Goal: Find contact information: Find contact information

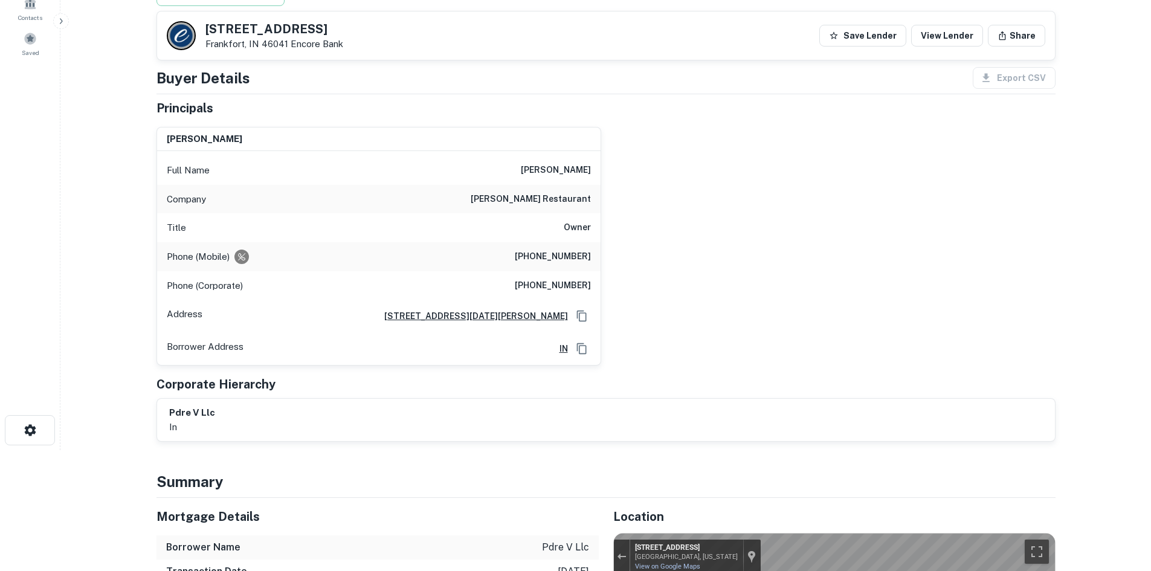
click at [801, 309] on div "[PERSON_NAME] Full Name [PERSON_NAME] Company [PERSON_NAME] restaurant Title Ow…" at bounding box center [601, 241] width 909 height 249
click at [115, 228] on main "Back to borrower requests [STREET_ADDRESS] Encore Bank Save Lender View Lender …" at bounding box center [605, 164] width 1091 height 571
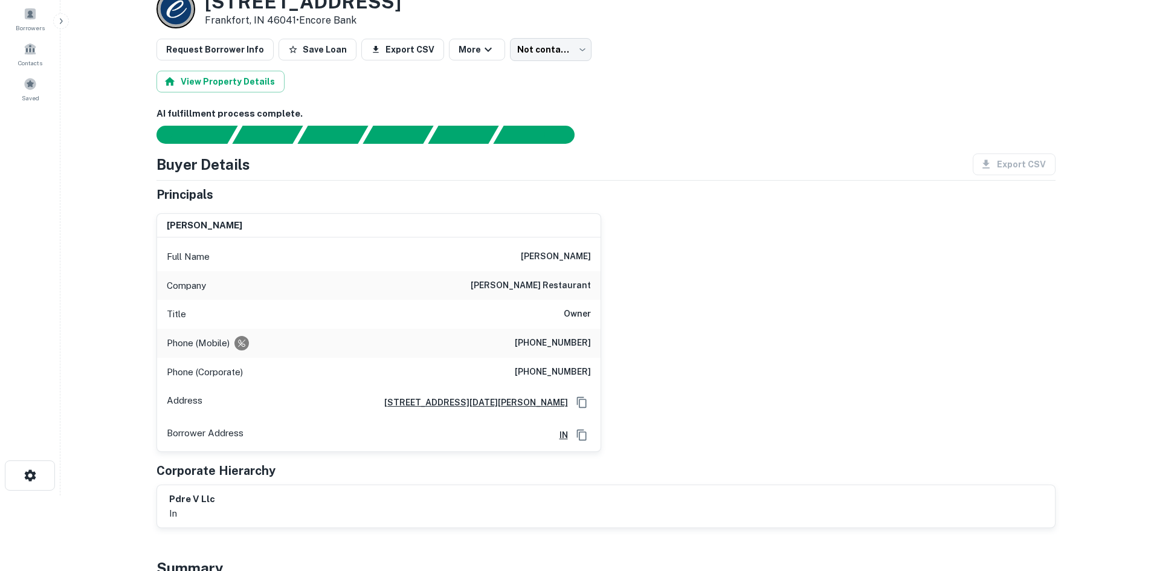
scroll to position [60, 0]
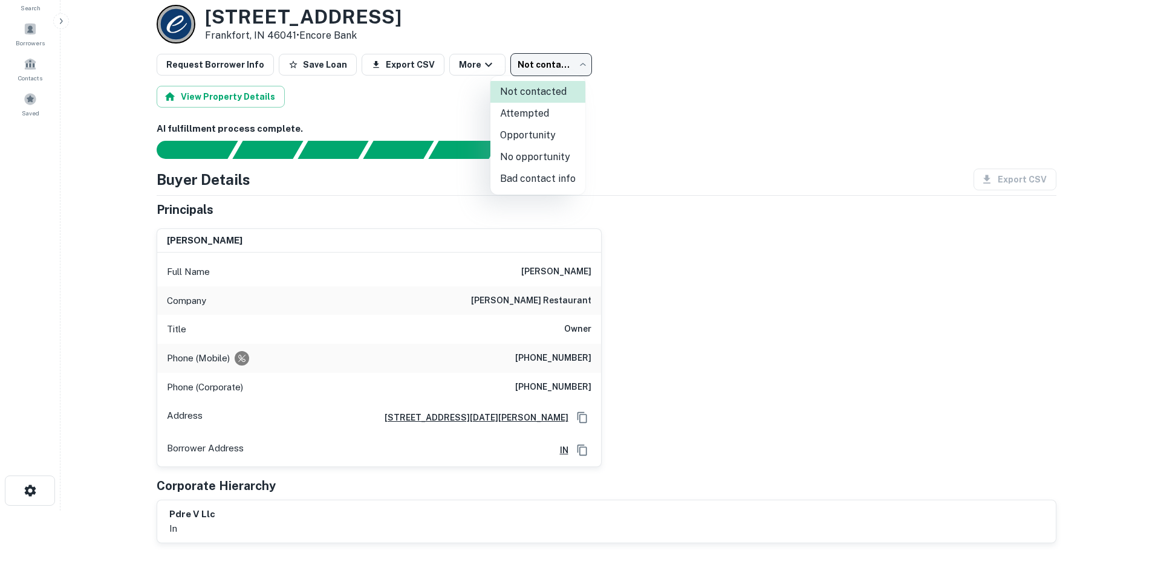
click at [541, 54] on body "Search Borrowers Contacts Saved Back to borrower requests Loan Details [STREET_…" at bounding box center [580, 225] width 1161 height 571
click at [549, 183] on li "Bad contact info" at bounding box center [537, 179] width 95 height 22
type input "**********"
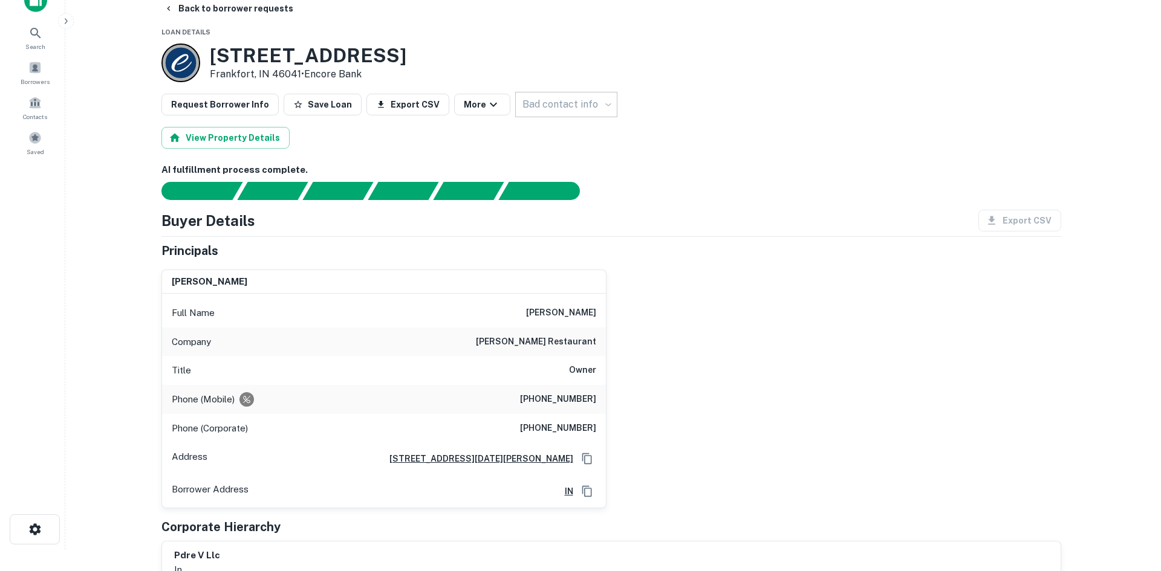
scroll to position [0, 0]
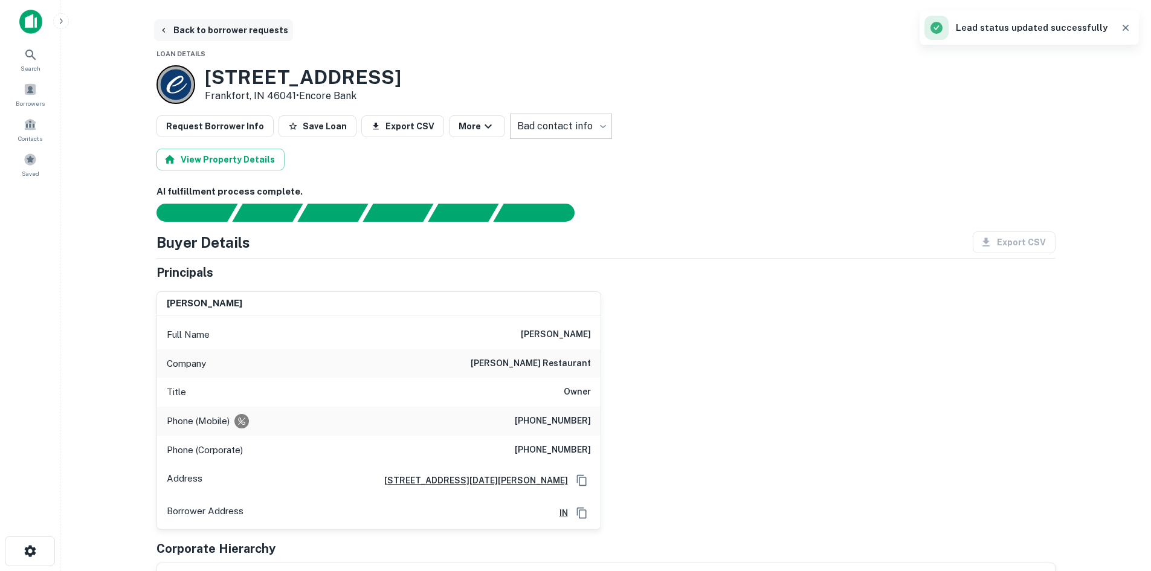
click at [257, 27] on button "Back to borrower requests" at bounding box center [223, 30] width 139 height 22
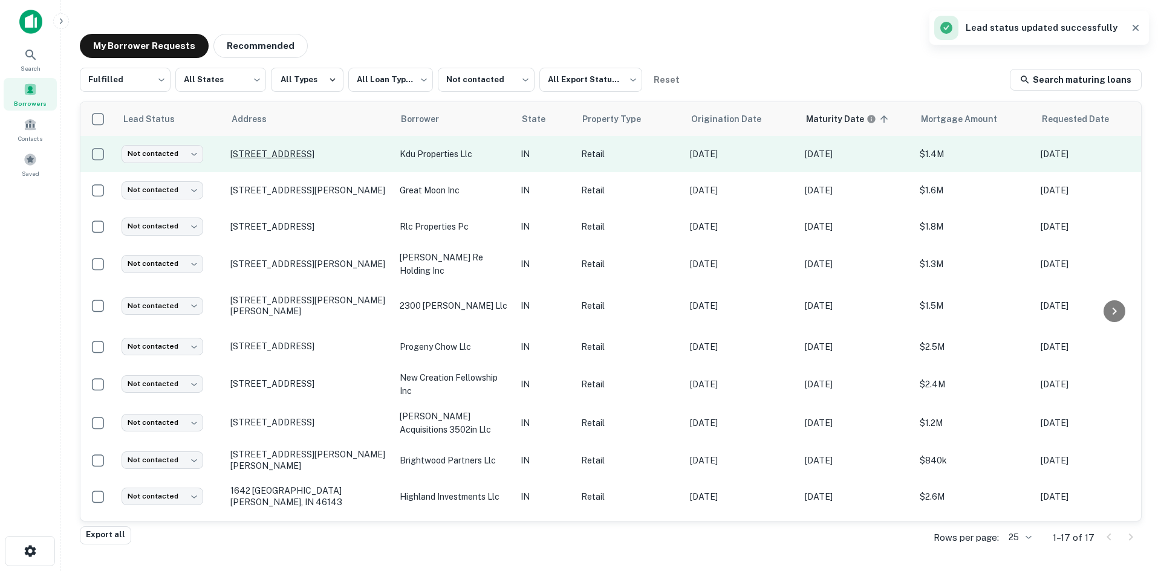
click at [294, 152] on p "[STREET_ADDRESS]" at bounding box center [308, 154] width 157 height 11
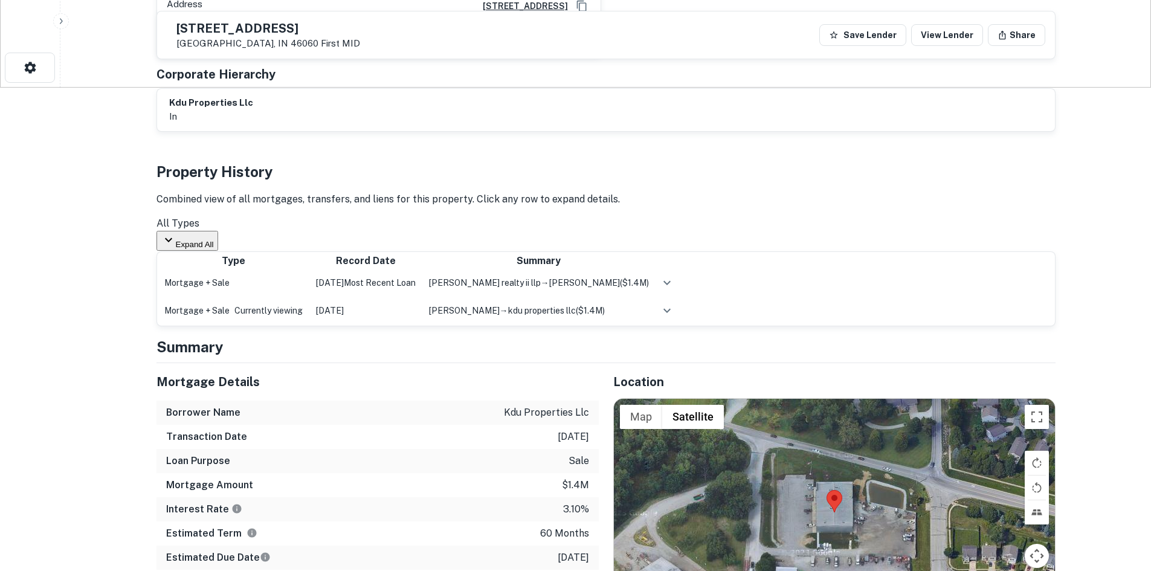
scroll to position [665, 0]
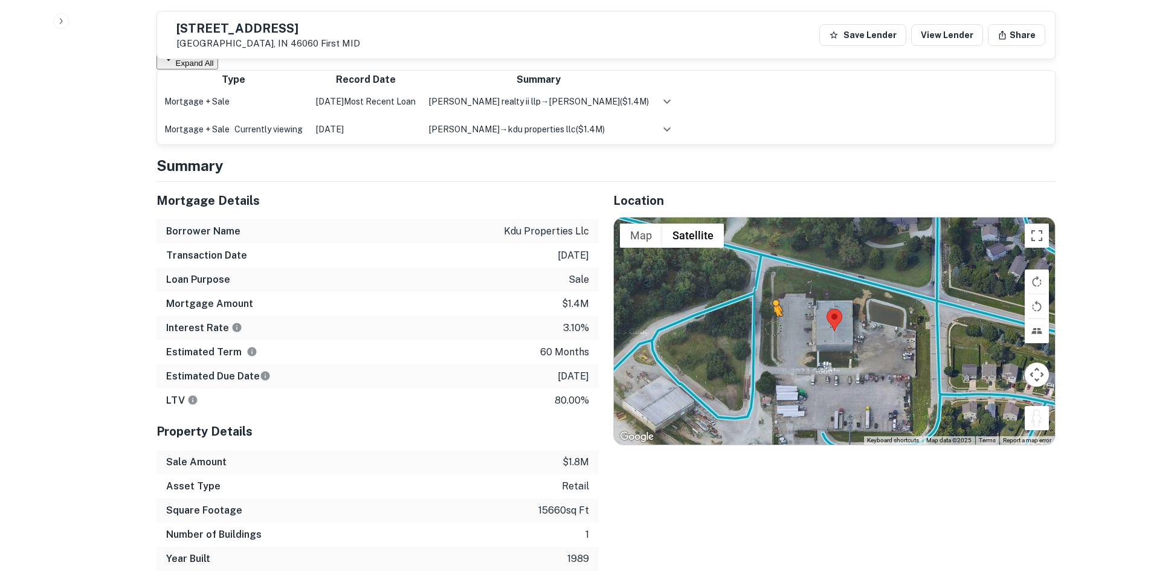
drag, startPoint x: 1045, startPoint y: 420, endPoint x: 760, endPoint y: 329, distance: 298.8
click at [760, 329] on div "To activate drag with keyboard, press Alt + Enter. Once in keyboard drag state,…" at bounding box center [834, 331] width 441 height 227
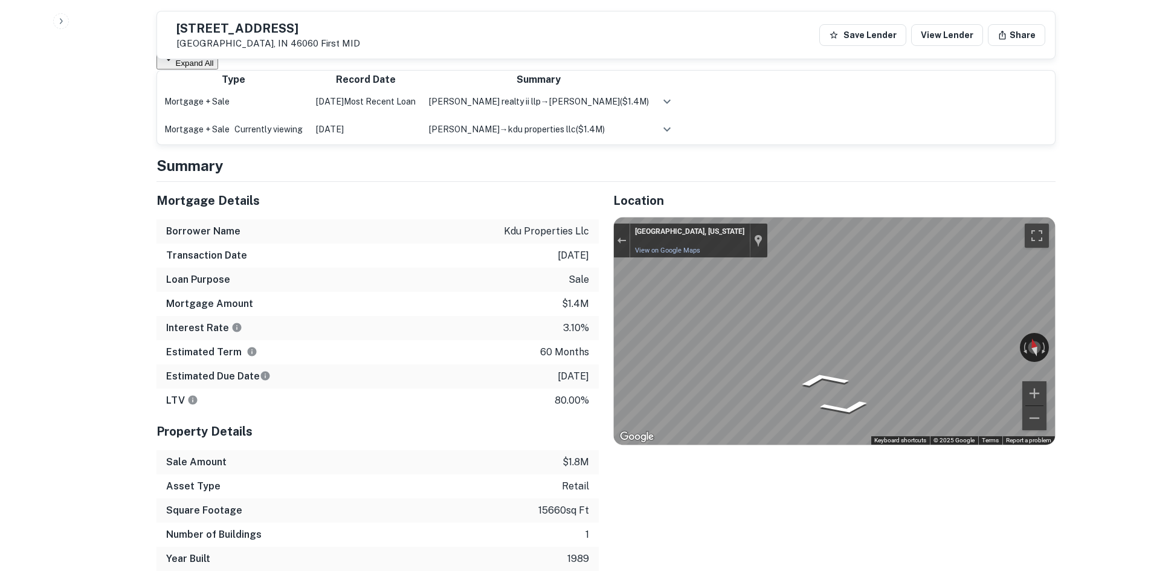
click at [599, 343] on div "Location ← Move left → Move right ↑ Move up ↓ Move down + Zoom in - Zoom out Ho…" at bounding box center [827, 376] width 457 height 389
click at [617, 238] on button "Exit the Street View" at bounding box center [622, 240] width 16 height 16
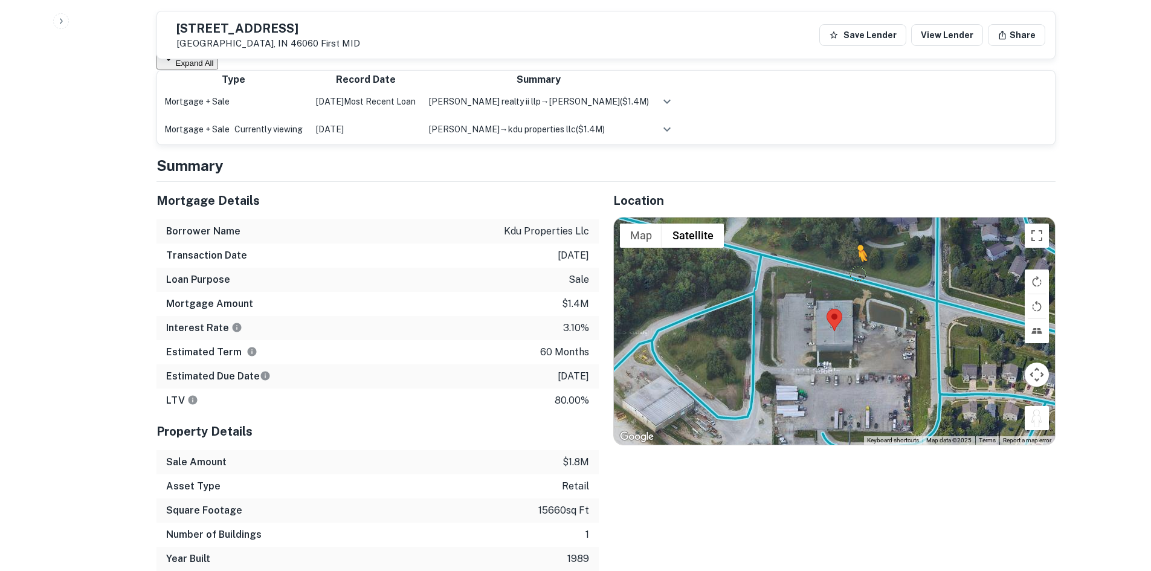
drag, startPoint x: 1039, startPoint y: 421, endPoint x: 856, endPoint y: 279, distance: 231.3
click at [856, 279] on div "To activate drag with keyboard, press Alt + Enter. Once in keyboard drag state,…" at bounding box center [834, 331] width 441 height 227
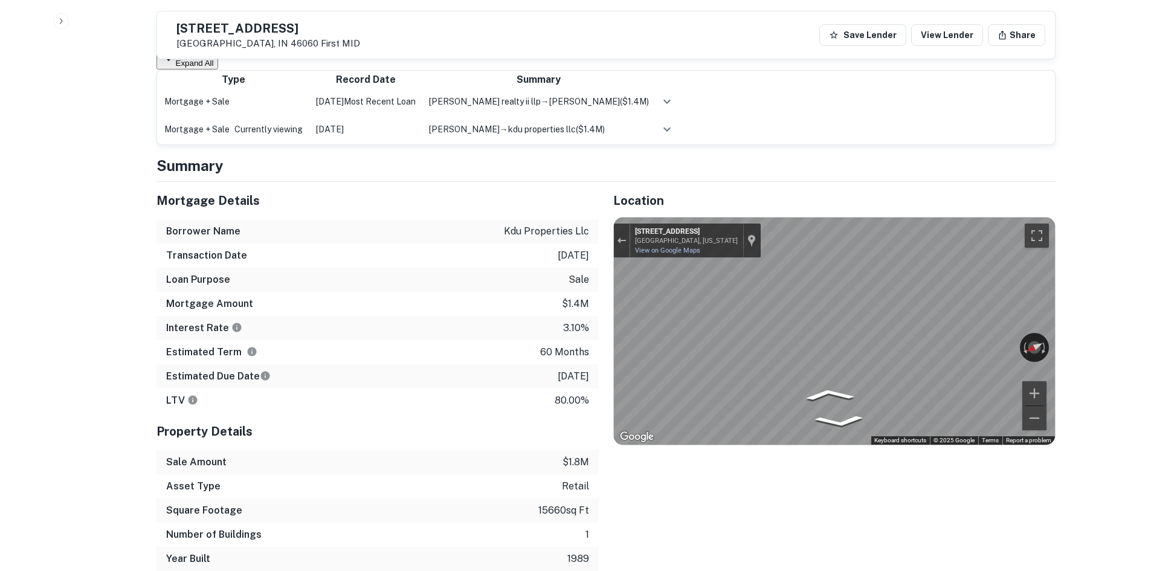
click at [488, 352] on div "Mortgage Details Borrower Name kdu properties llc Transaction Date [DATE] Loan …" at bounding box center [599, 376] width 914 height 389
click at [577, 349] on div "Mortgage Details Borrower Name kdu properties llc Transaction Date [DATE] Loan …" at bounding box center [599, 376] width 914 height 389
drag, startPoint x: 164, startPoint y: 196, endPoint x: 435, endPoint y: 380, distance: 328.1
click at [165, 199] on div "Mortgage Details" at bounding box center [378, 200] width 442 height 37
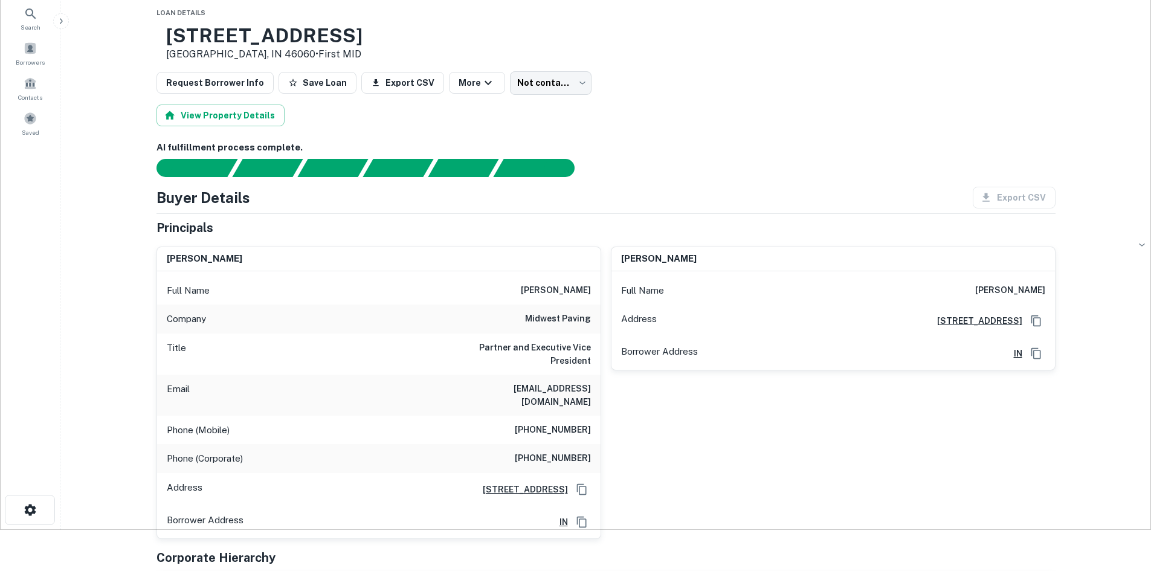
scroll to position [60, 0]
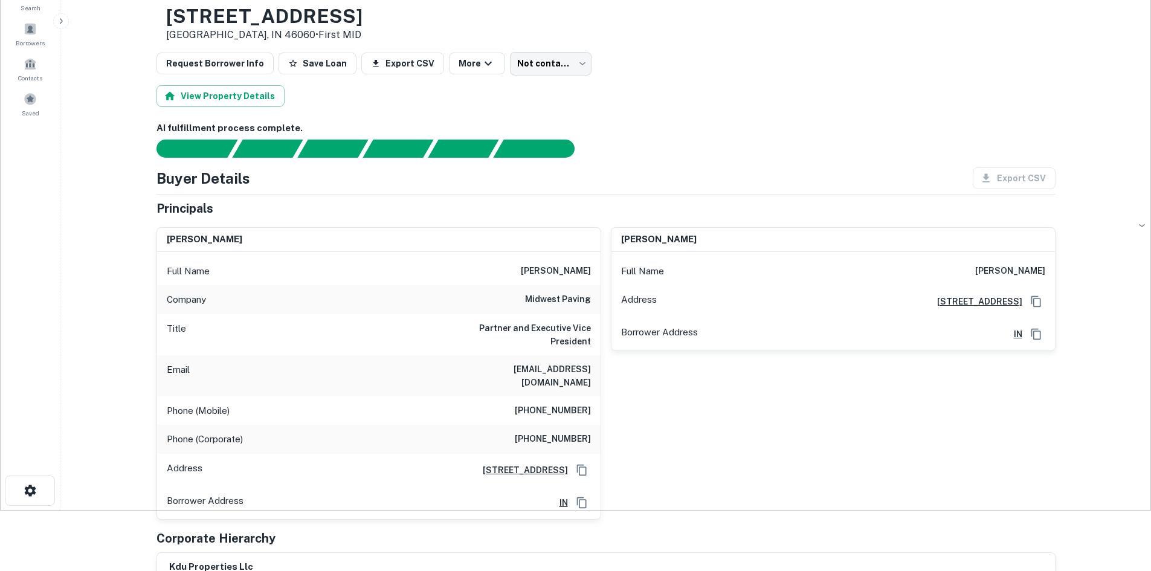
click at [544, 397] on div "Phone (Mobile) [PHONE_NUMBER]" at bounding box center [379, 411] width 444 height 29
copy h6 "[PHONE_NUMBER]"
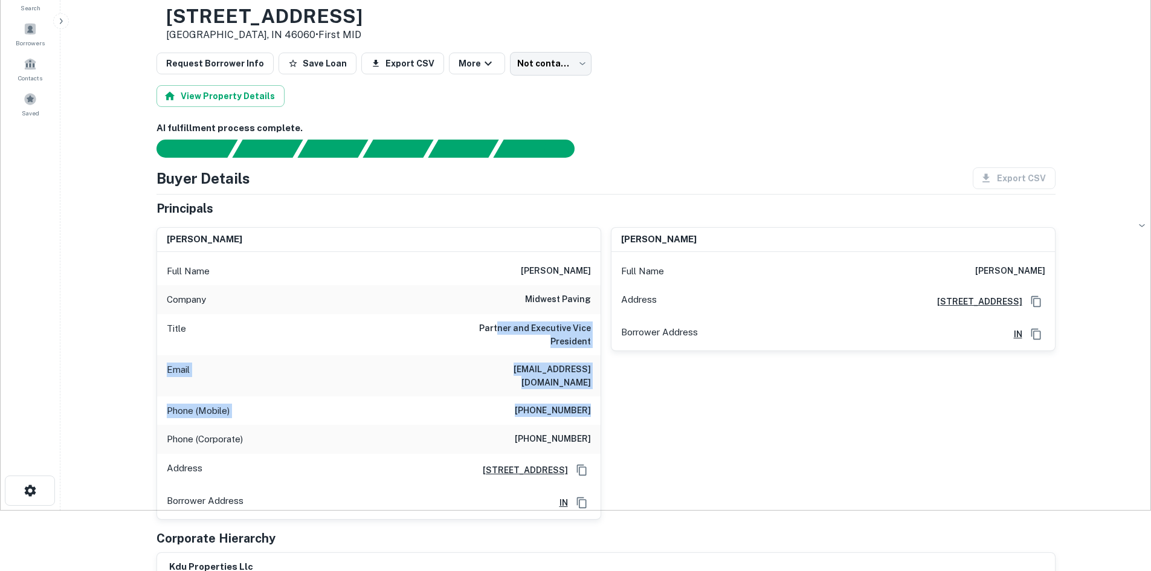
drag, startPoint x: 502, startPoint y: 319, endPoint x: 598, endPoint y: 412, distance: 134.2
click at [598, 412] on div "Full Name [PERSON_NAME] Company midwest paving Title Partner and Executive Vice…" at bounding box center [379, 385] width 444 height 267
click at [574, 341] on h6 "Partner and Executive Vice President" at bounding box center [518, 335] width 145 height 27
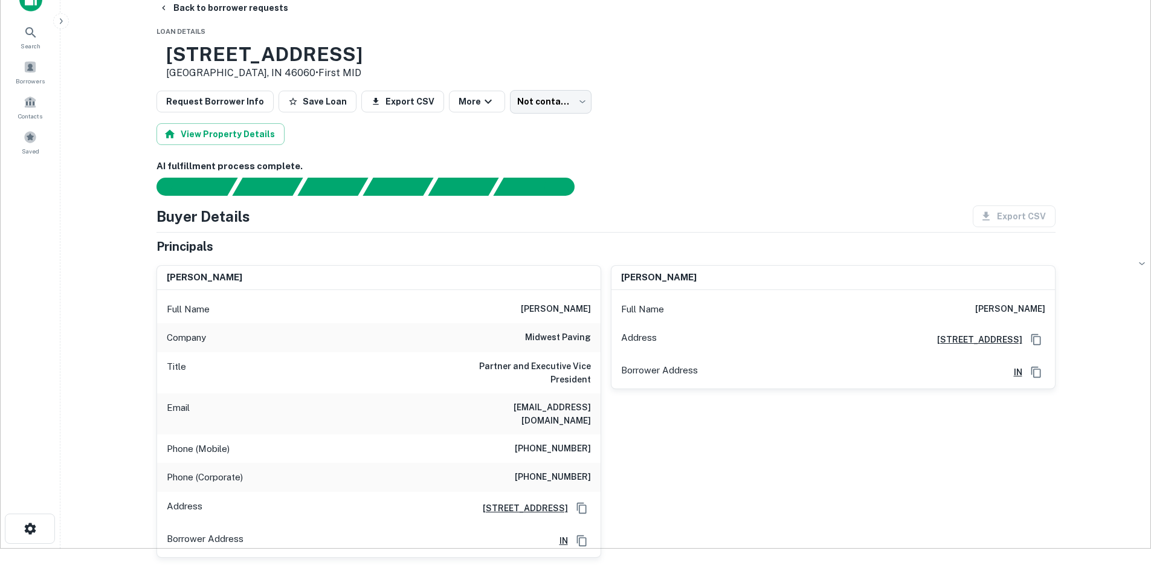
scroll to position [0, 0]
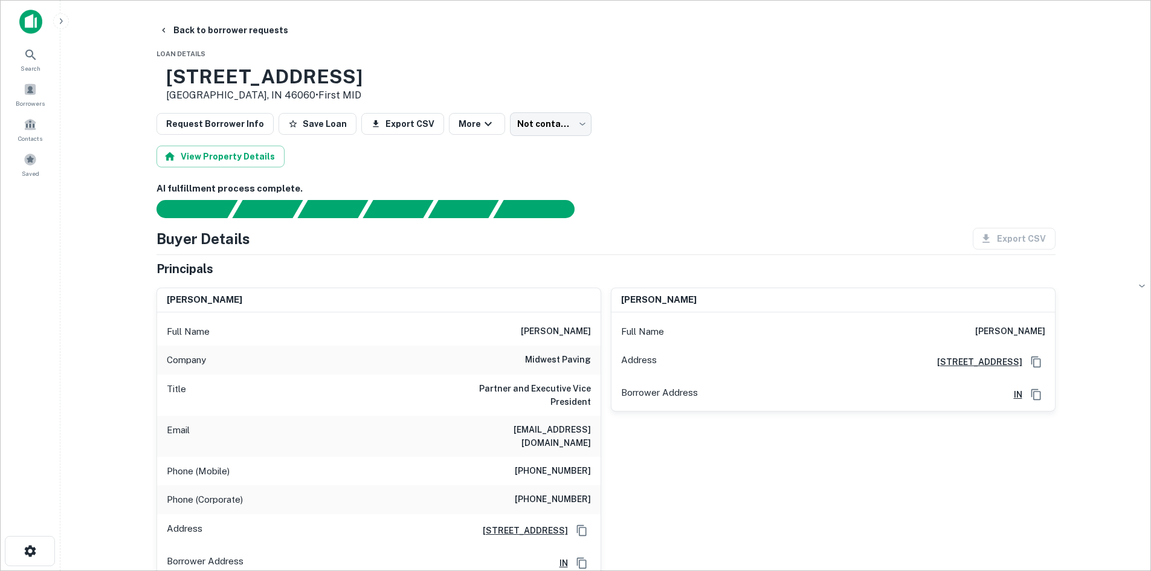
click at [568, 464] on h6 "[PHONE_NUMBER]" at bounding box center [553, 471] width 76 height 15
copy h6 "[PHONE_NUMBER]"
drag, startPoint x: 584, startPoint y: 136, endPoint x: 554, endPoint y: 133, distance: 31.0
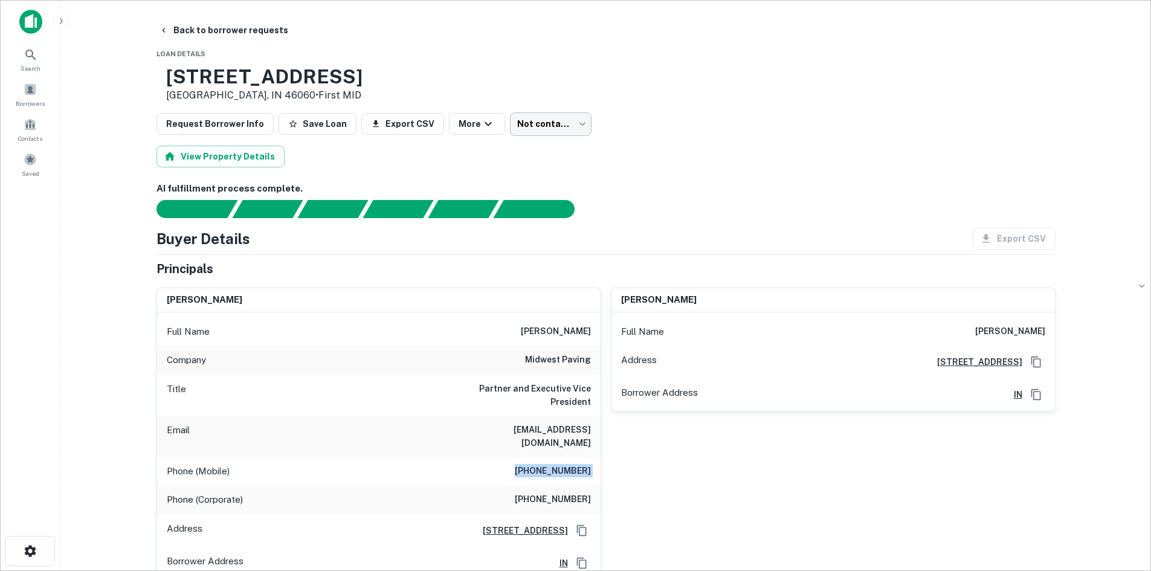
click at [584, 135] on div "Request Borrower Info Save Loan Export CSV More Not contacted **** ​" at bounding box center [606, 123] width 899 height 23
click at [554, 133] on body "Search Borrowers Contacts Saved Back to borrower requests Loan Details [STREET_…" at bounding box center [575, 285] width 1151 height 571
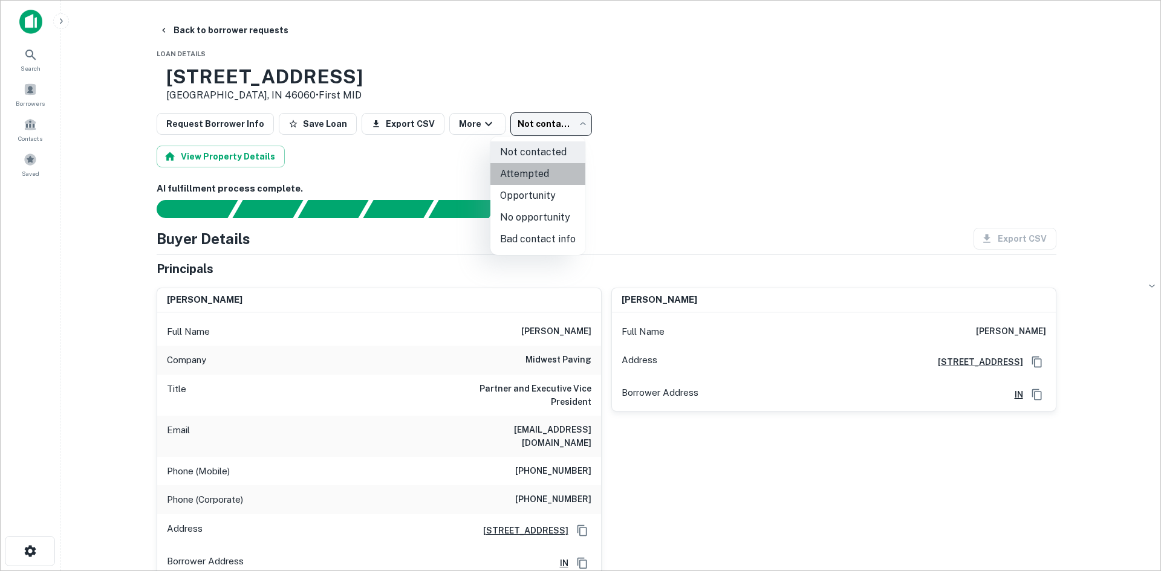
click at [538, 169] on li "Attempted" at bounding box center [537, 174] width 95 height 22
type input "*********"
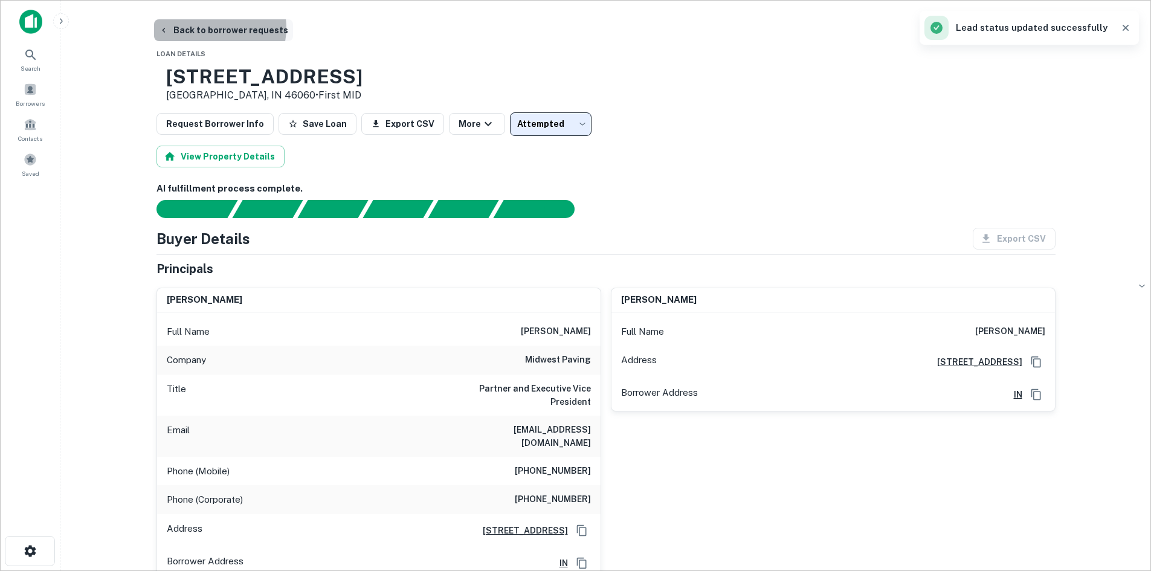
click at [210, 28] on button "Back to borrower requests" at bounding box center [223, 30] width 139 height 22
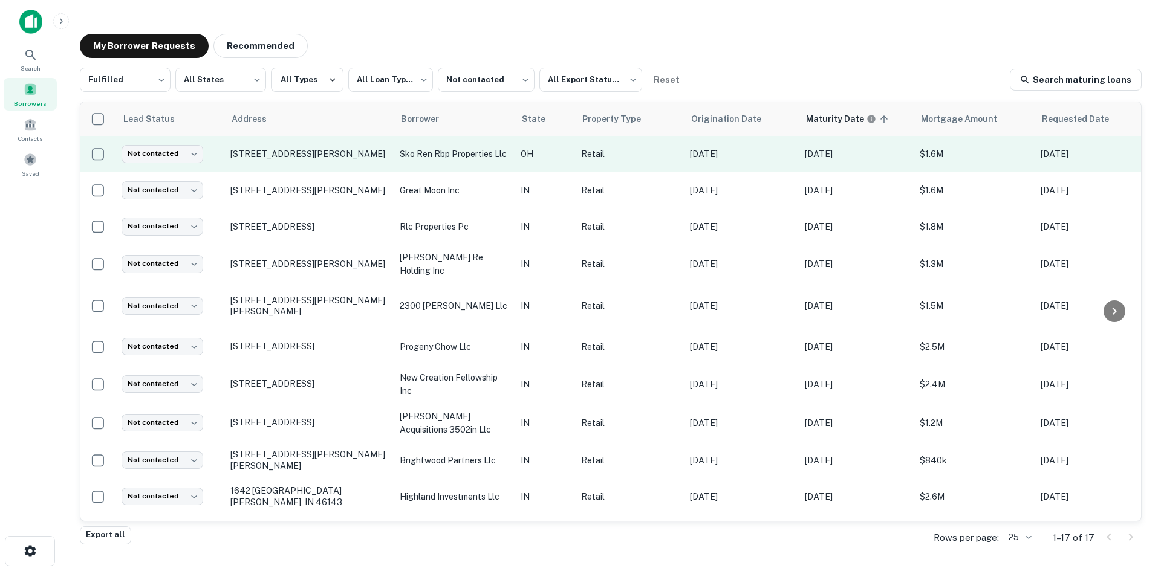
click at [325, 153] on p "[STREET_ADDRESS][PERSON_NAME]" at bounding box center [308, 154] width 157 height 11
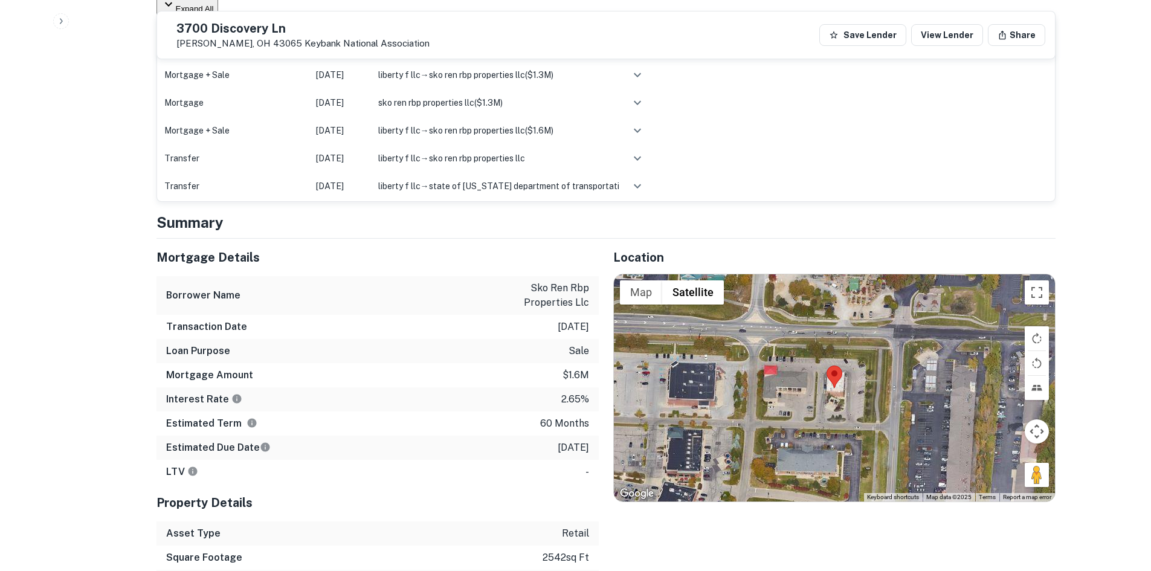
scroll to position [907, 0]
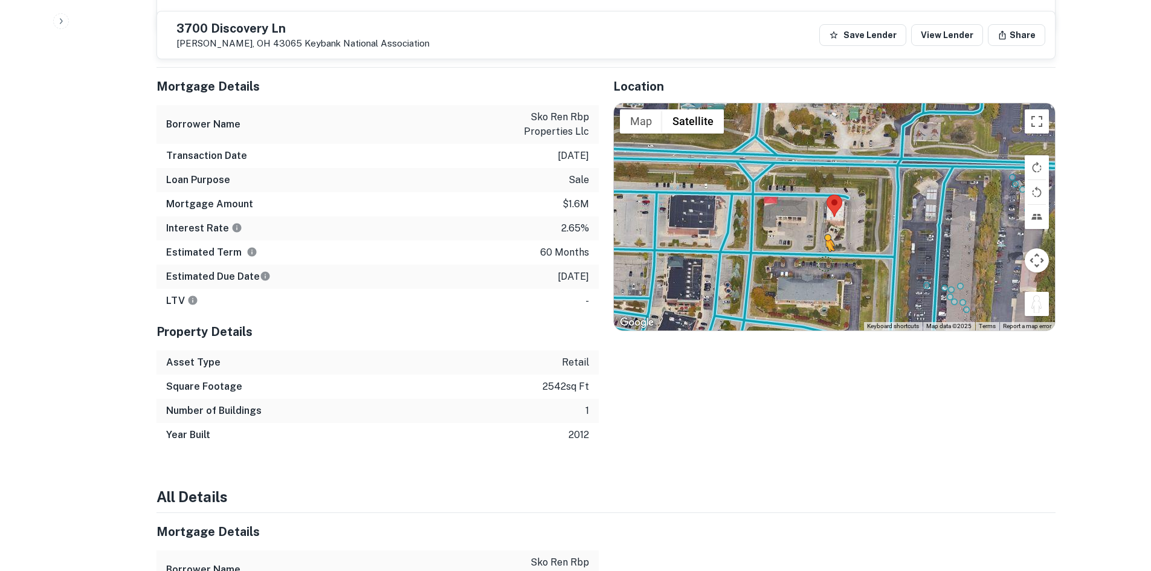
drag, startPoint x: 1040, startPoint y: 339, endPoint x: 821, endPoint y: 279, distance: 227.4
click at [821, 279] on div "To activate drag with keyboard, press Alt + Enter. Once in keyboard drag state,…" at bounding box center [834, 216] width 441 height 227
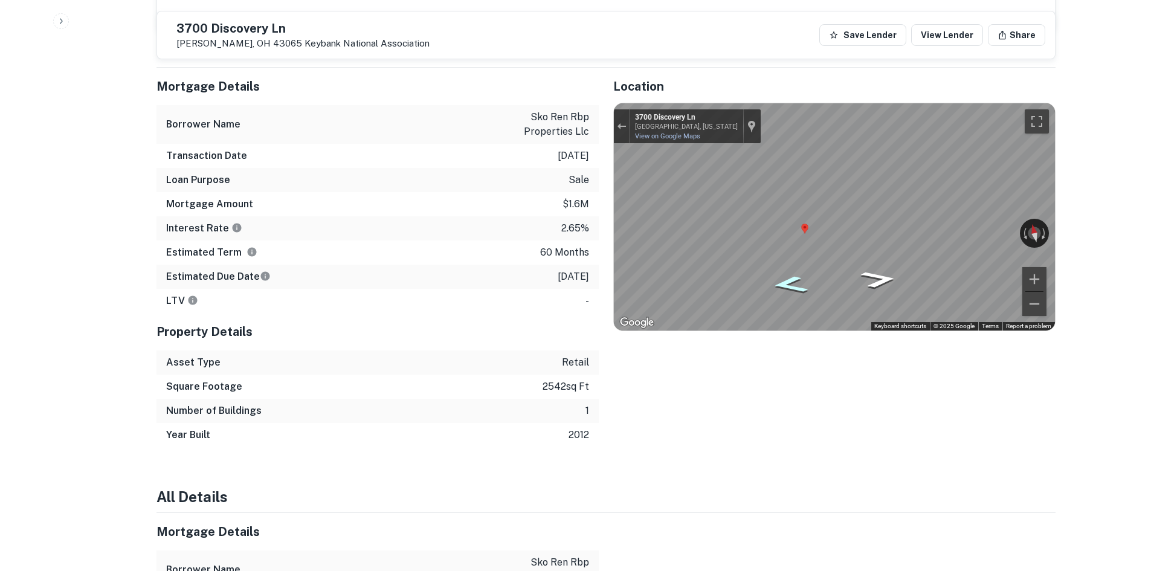
click at [794, 297] on icon "Go West, Discovery Ln" at bounding box center [789, 284] width 67 height 25
click at [620, 130] on div "Exit the Street View" at bounding box center [621, 126] width 9 height 7
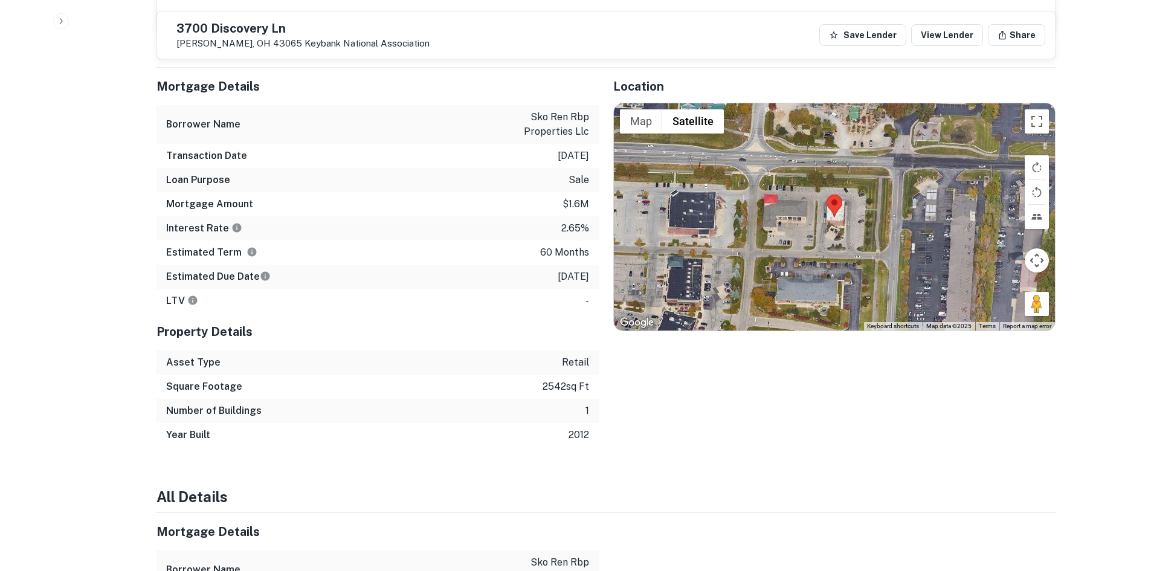
drag, startPoint x: 1029, startPoint y: 334, endPoint x: 765, endPoint y: 212, distance: 291.0
click at [765, 212] on div "Loading... Map Terrain Satellite Labels Keyboard shortcuts Map Data Map data ©2…" at bounding box center [834, 216] width 441 height 227
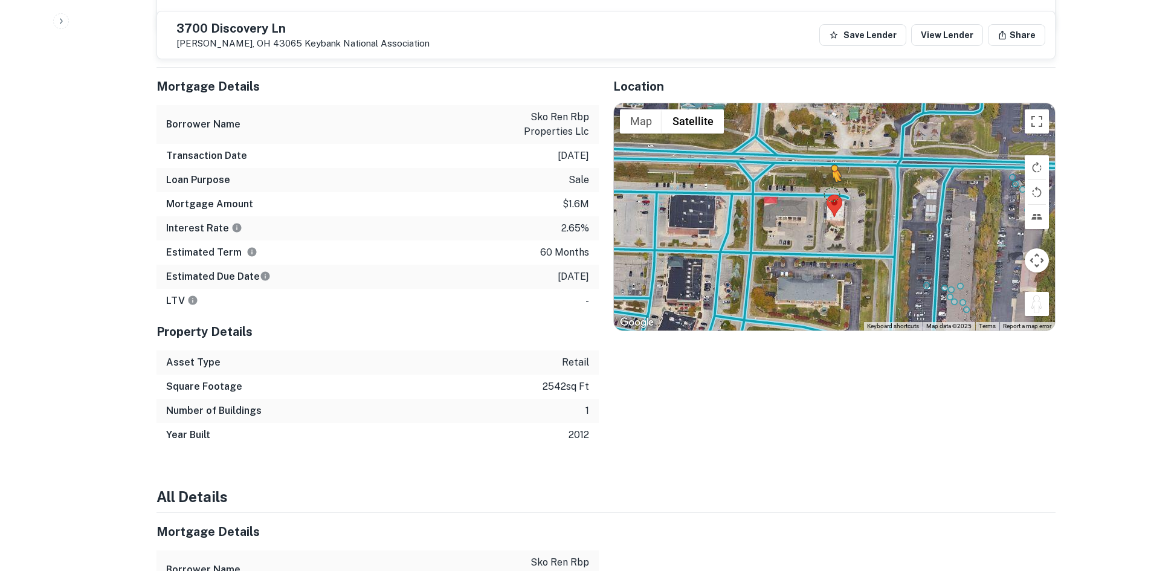
drag, startPoint x: 1038, startPoint y: 331, endPoint x: 826, endPoint y: 213, distance: 242.2
click at [826, 213] on div "To activate drag with keyboard, press Alt + Enter. Once in keyboard drag state,…" at bounding box center [834, 216] width 441 height 227
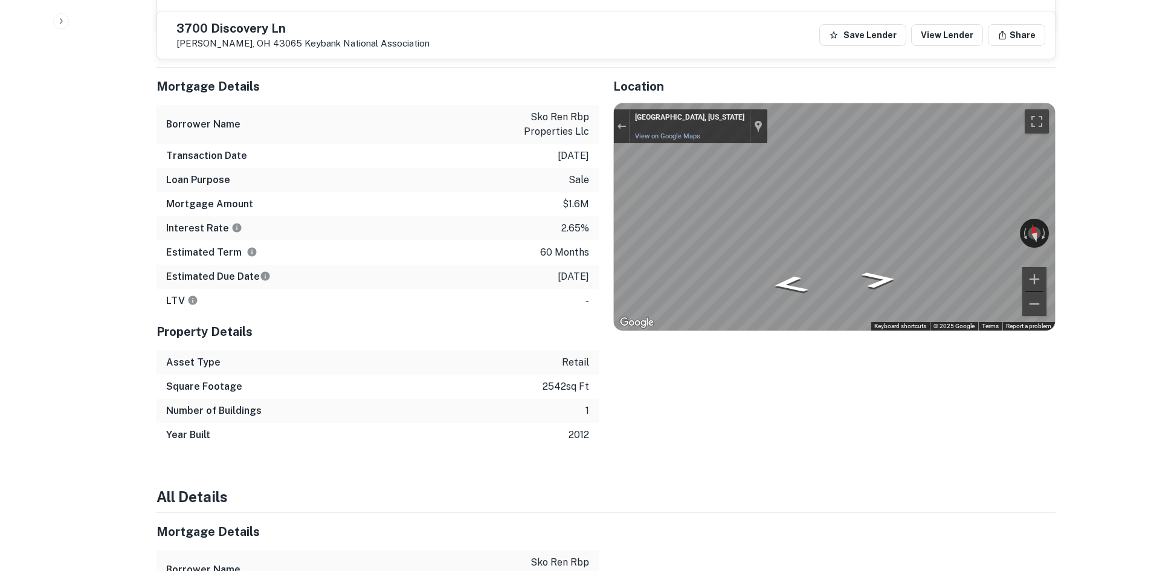
click at [436, 259] on div "Mortgage Details Borrower Name sko ren rbp properties llc Transaction Date [DAT…" at bounding box center [599, 258] width 914 height 380
click at [371, 283] on div "Mortgage Details Borrower Name sko ren rbp properties llc Transaction Date [DAT…" at bounding box center [599, 258] width 914 height 380
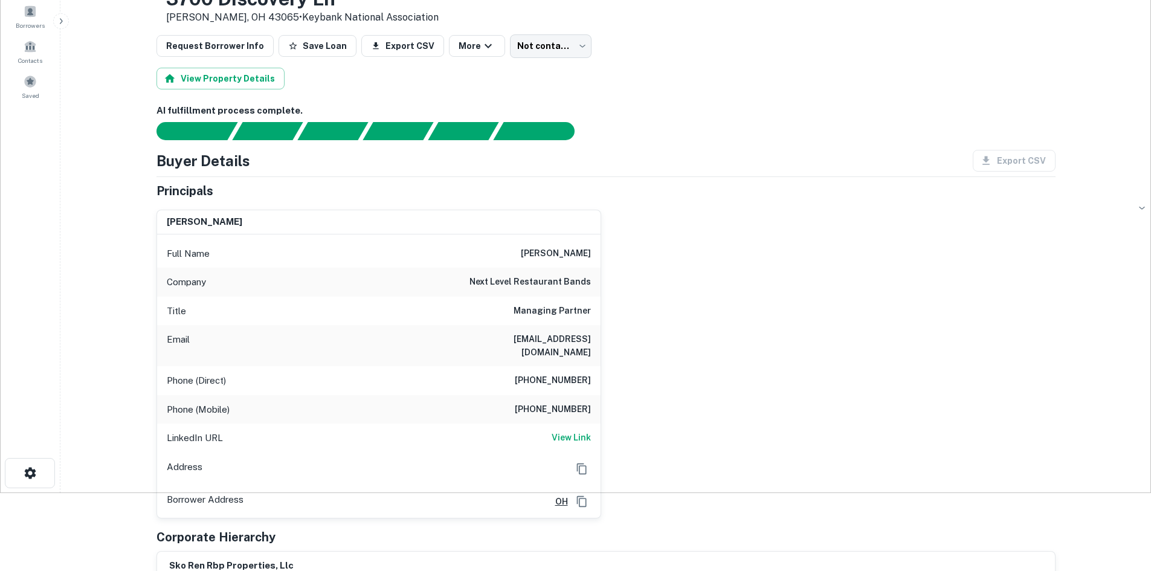
scroll to position [60, 0]
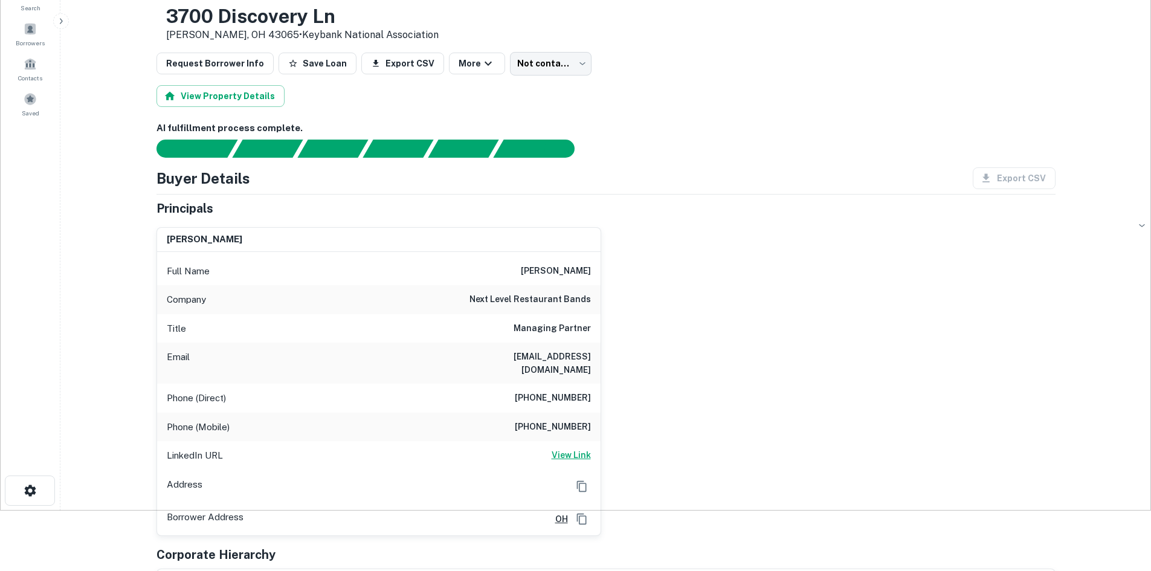
click at [583, 452] on link "View Link" at bounding box center [571, 455] width 39 height 15
click at [584, 391] on h6 "[PHONE_NUMBER]" at bounding box center [553, 398] width 76 height 15
click at [584, 420] on h6 "[PHONE_NUMBER]" at bounding box center [553, 427] width 76 height 15
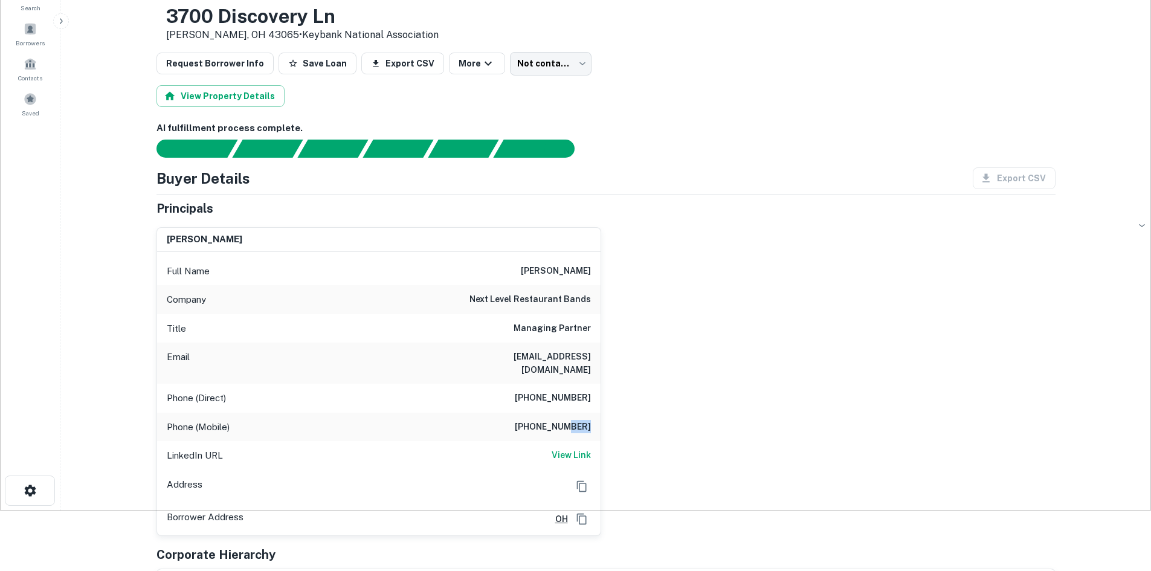
click at [584, 420] on h6 "[PHONE_NUMBER]" at bounding box center [553, 427] width 76 height 15
copy h6 "[PHONE_NUMBER]"
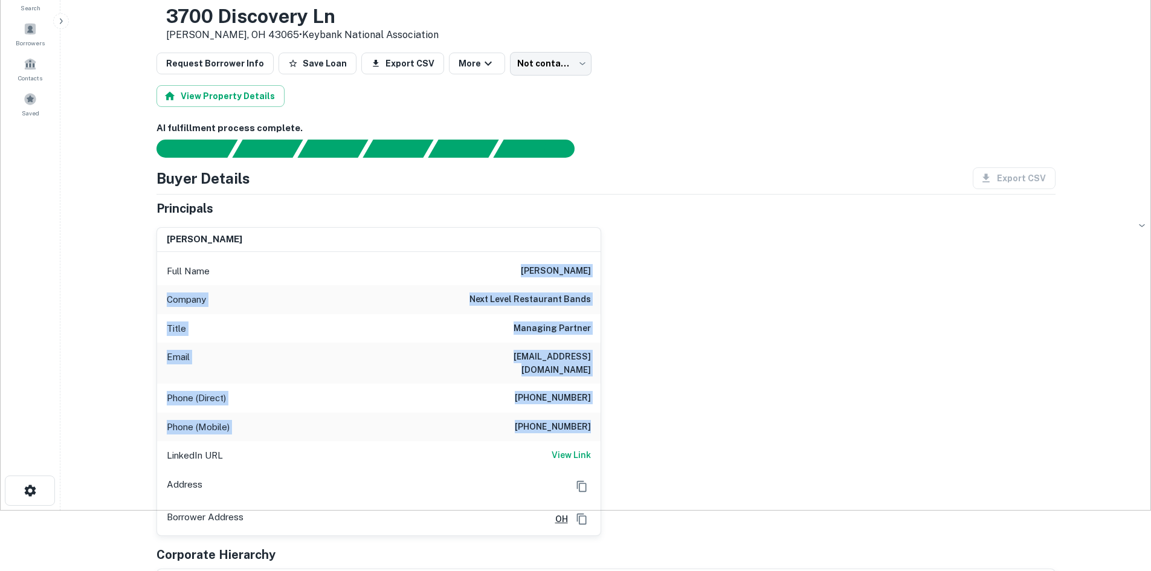
drag, startPoint x: 529, startPoint y: 268, endPoint x: 596, endPoint y: 415, distance: 161.5
click at [596, 415] on div "Full Name [PERSON_NAME] Company next level restaurant bands Title Managing Part…" at bounding box center [379, 393] width 444 height 283
click at [596, 415] on div "Phone (Mobile) [PHONE_NUMBER]" at bounding box center [379, 427] width 444 height 29
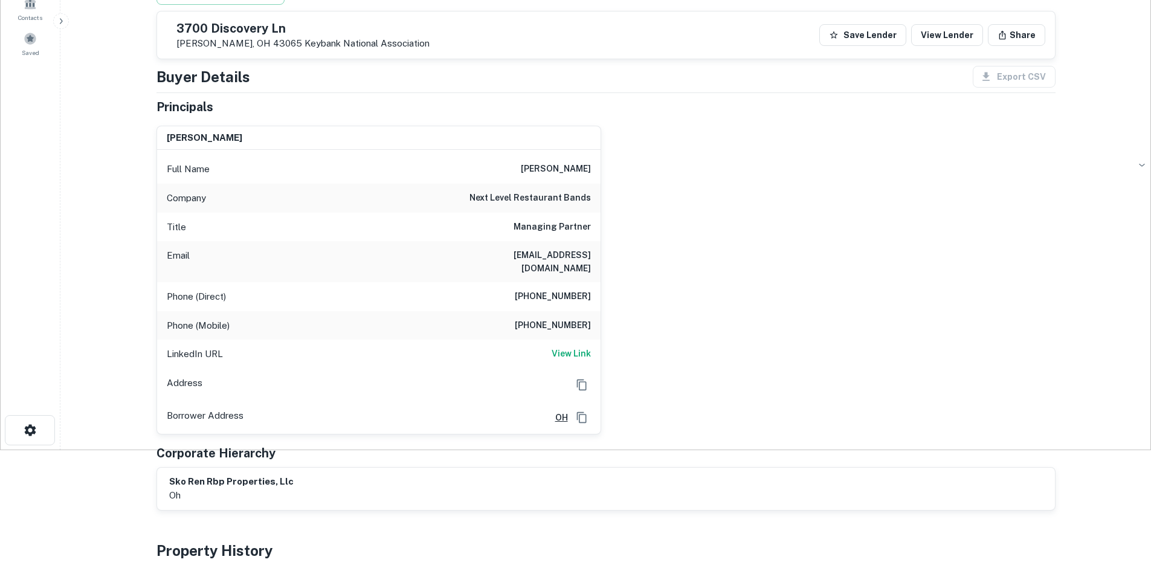
scroll to position [0, 0]
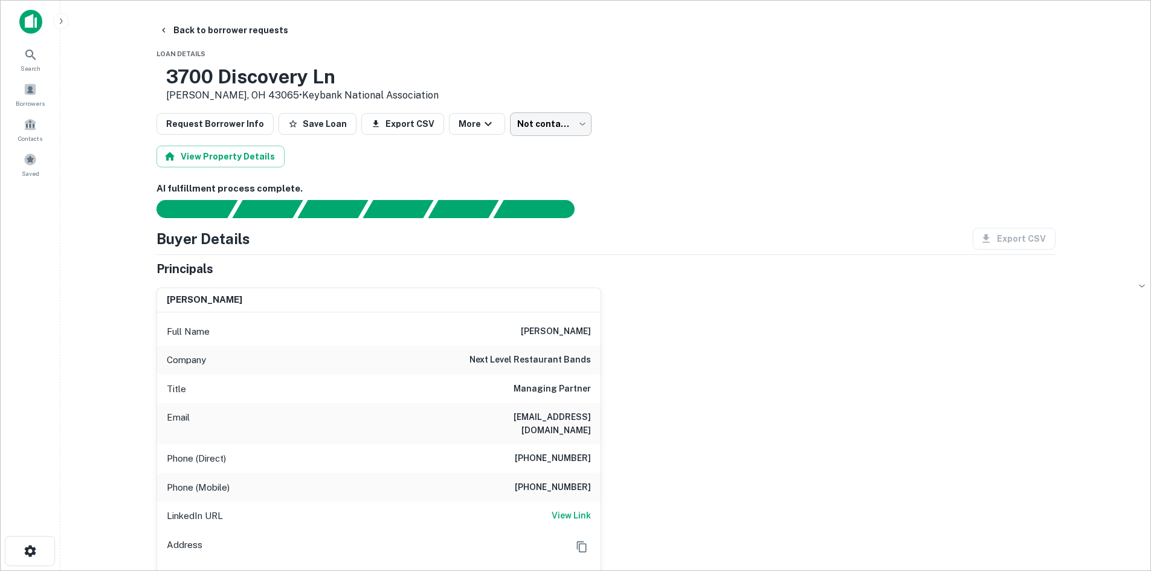
click at [551, 131] on body "Search Borrowers Contacts Saved Back to borrower requests Loan Details [STREET_…" at bounding box center [575, 285] width 1151 height 571
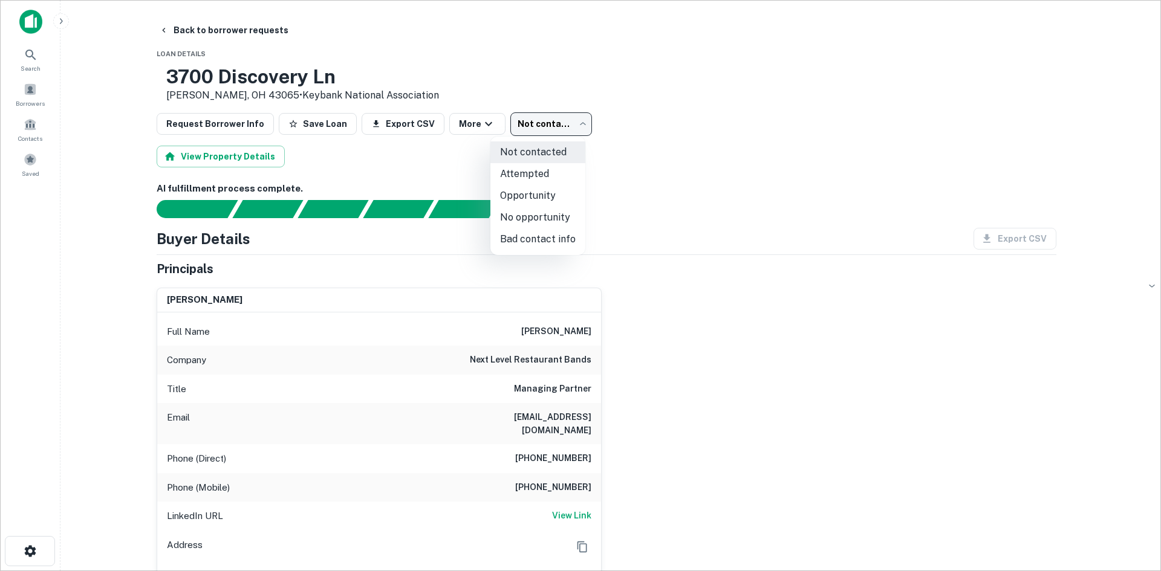
click at [535, 174] on li "Attempted" at bounding box center [537, 174] width 95 height 22
type input "*********"
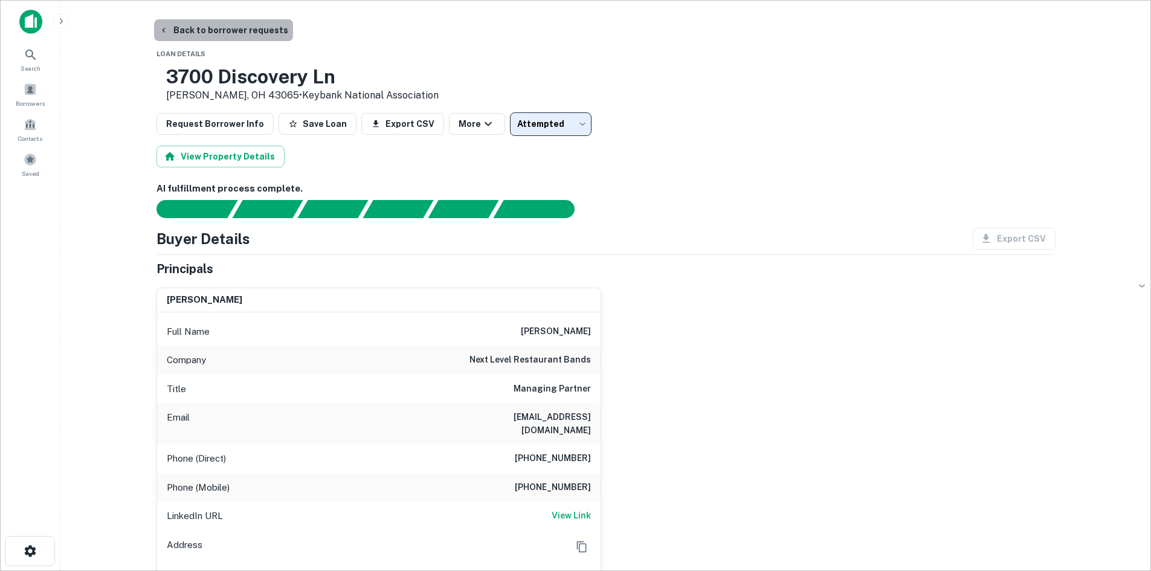
click at [242, 37] on button "Back to borrower requests" at bounding box center [223, 30] width 139 height 22
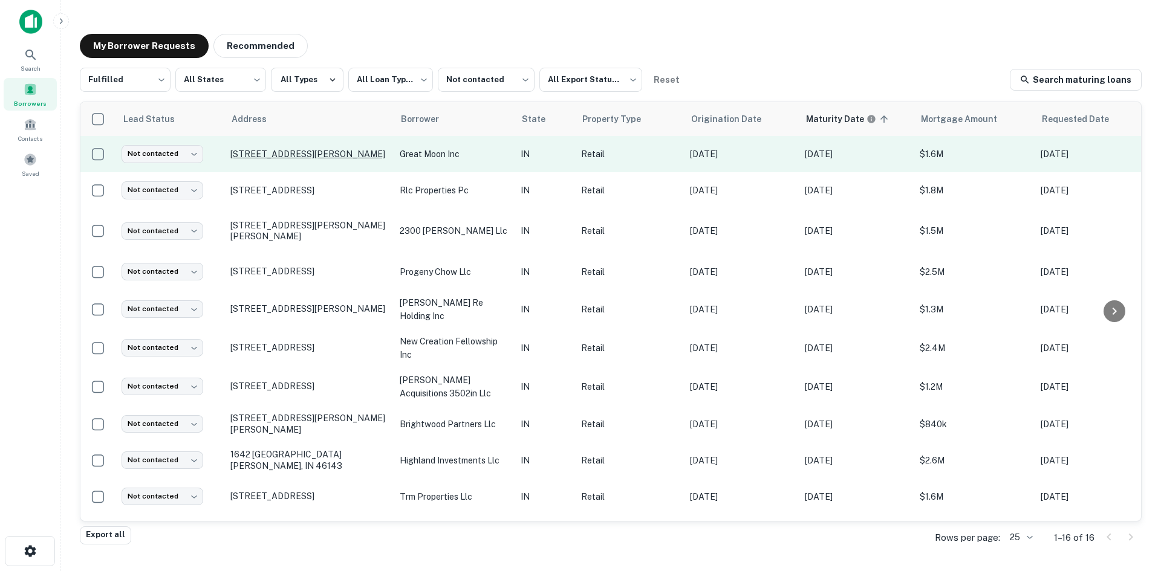
click at [341, 152] on p "[STREET_ADDRESS][PERSON_NAME]" at bounding box center [308, 154] width 157 height 11
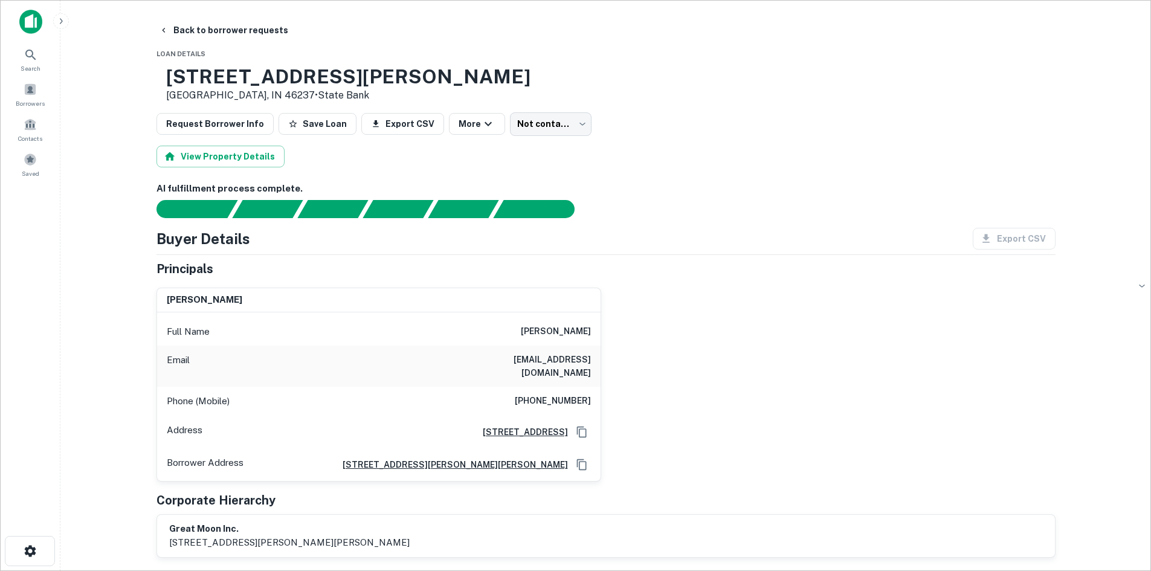
drag, startPoint x: 555, startPoint y: 402, endPoint x: 565, endPoint y: 392, distance: 14.1
click at [555, 402] on div "Phone (Mobile) [PHONE_NUMBER]" at bounding box center [379, 401] width 444 height 29
click at [565, 394] on h6 "[PHONE_NUMBER]" at bounding box center [553, 401] width 76 height 15
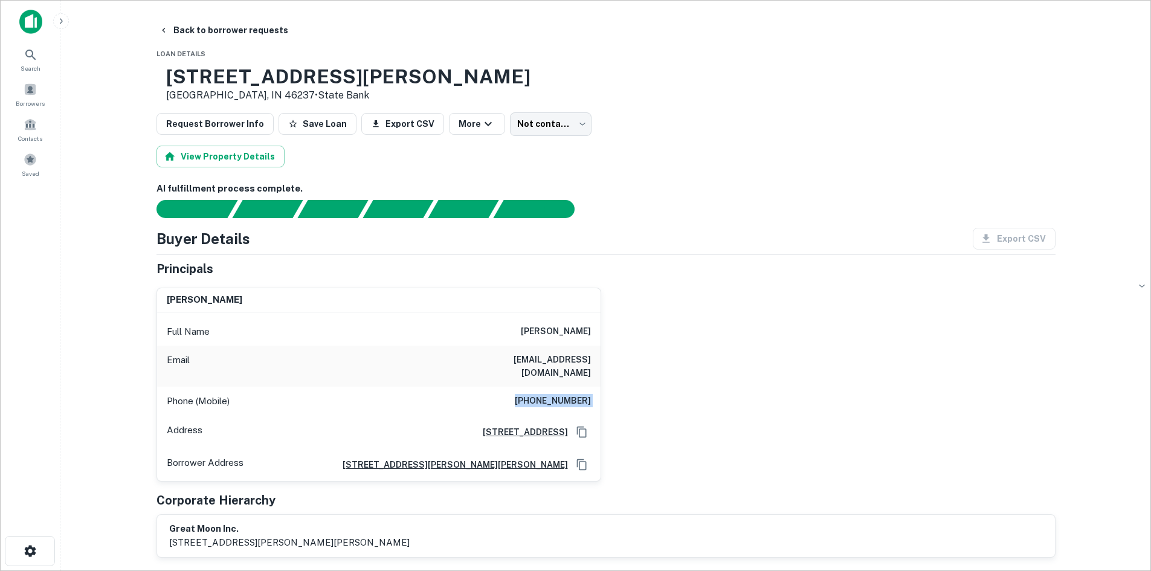
copy h6 "[PHONE_NUMBER]"
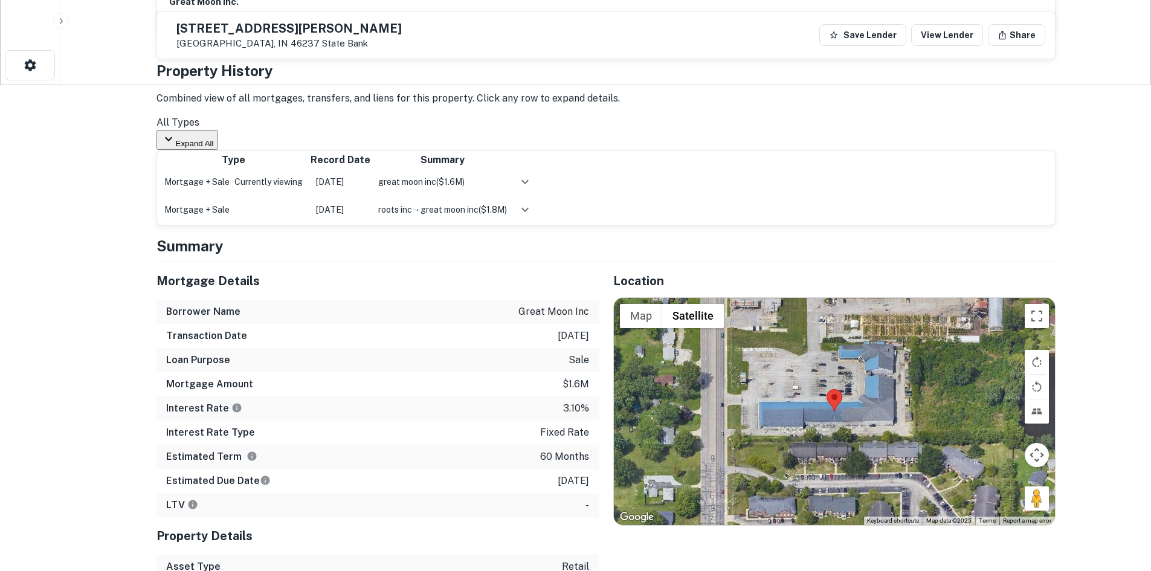
scroll to position [604, 0]
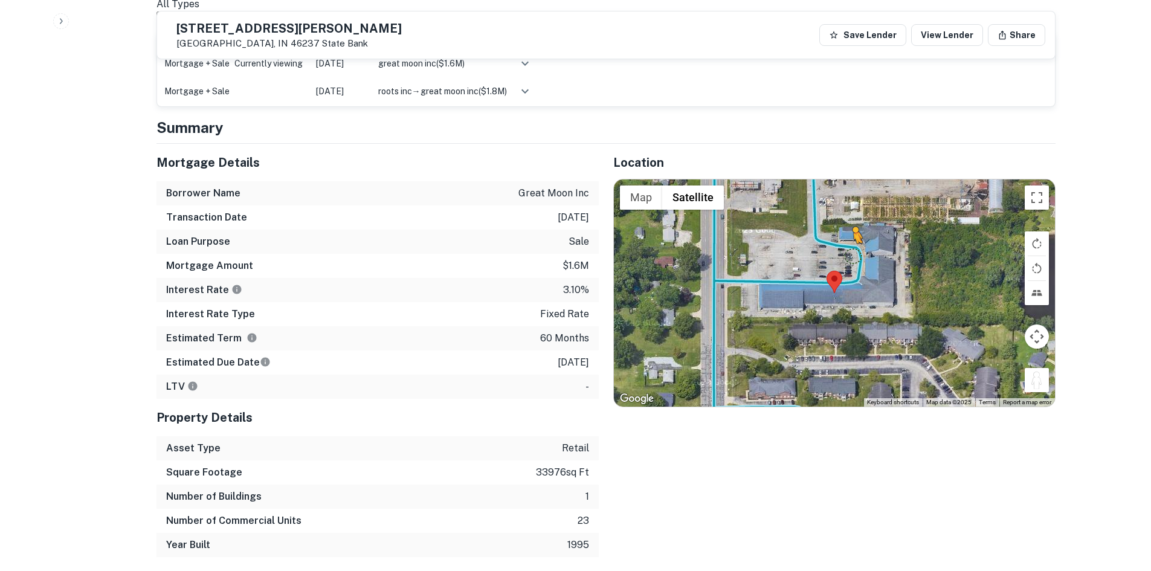
drag, startPoint x: 1033, startPoint y: 384, endPoint x: 784, endPoint y: 259, distance: 278.4
click at [784, 259] on div "To activate drag with keyboard, press Alt + Enter. Once in keyboard drag state,…" at bounding box center [834, 293] width 441 height 227
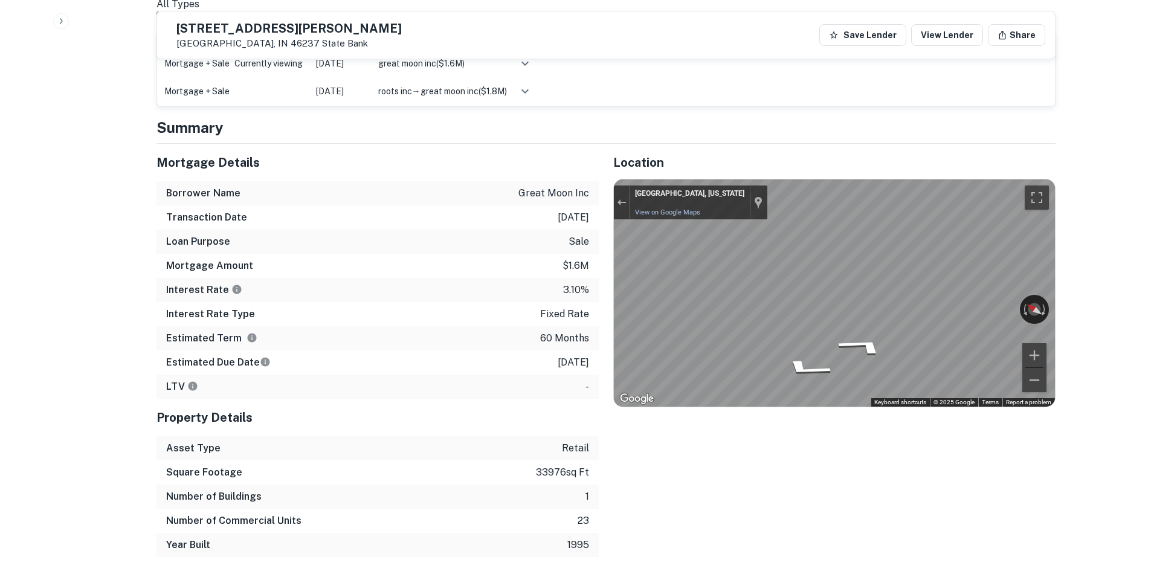
click at [584, 276] on div "Mortgage Details Borrower Name great moon inc Transaction Date [DATE] Loan Purp…" at bounding box center [599, 350] width 914 height 413
click at [596, 313] on div "Mortgage Details Borrower Name great moon inc Transaction Date [DATE] Loan Purp…" at bounding box center [599, 350] width 914 height 413
click at [966, 308] on div "← Move left → Move right ↑ Move up ↓ Move down + Zoom in - Zoom out [GEOGRAPHIC…" at bounding box center [834, 293] width 441 height 227
click at [660, 302] on div "← Move left → Move right ↑ Move up ↓ Move down + Zoom in - Zoom out [GEOGRAPHIC…" at bounding box center [834, 293] width 441 height 227
drag, startPoint x: 949, startPoint y: 306, endPoint x: 1160, endPoint y: 316, distance: 211.2
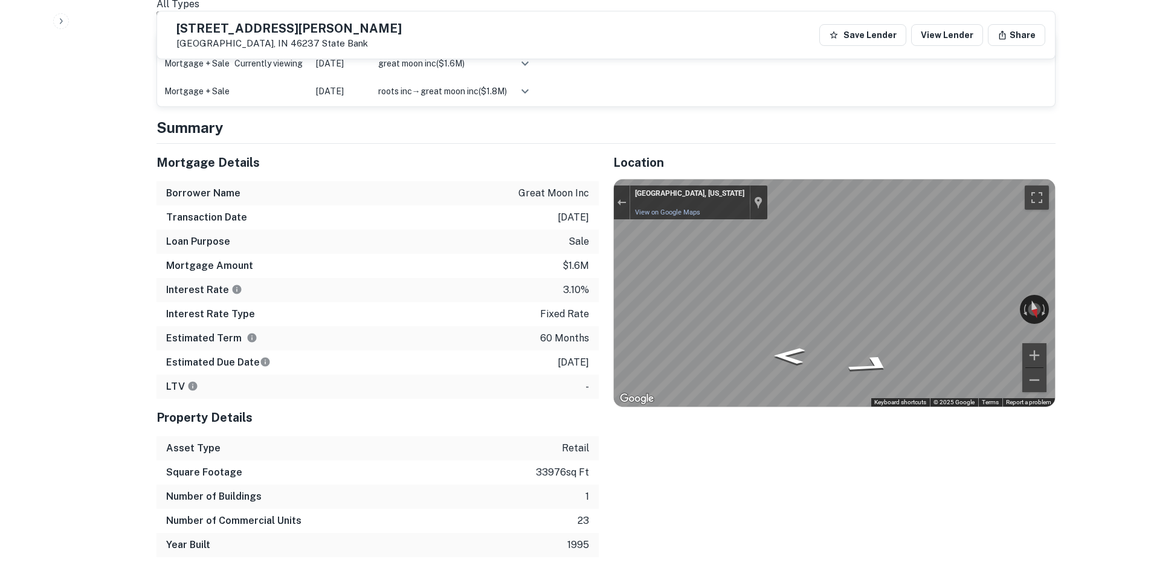
click at [1041, 300] on div "← Move left → Move right ↑ Move up ↓ Move down + Zoom in - Zoom out [GEOGRAPHIC…" at bounding box center [834, 293] width 441 height 227
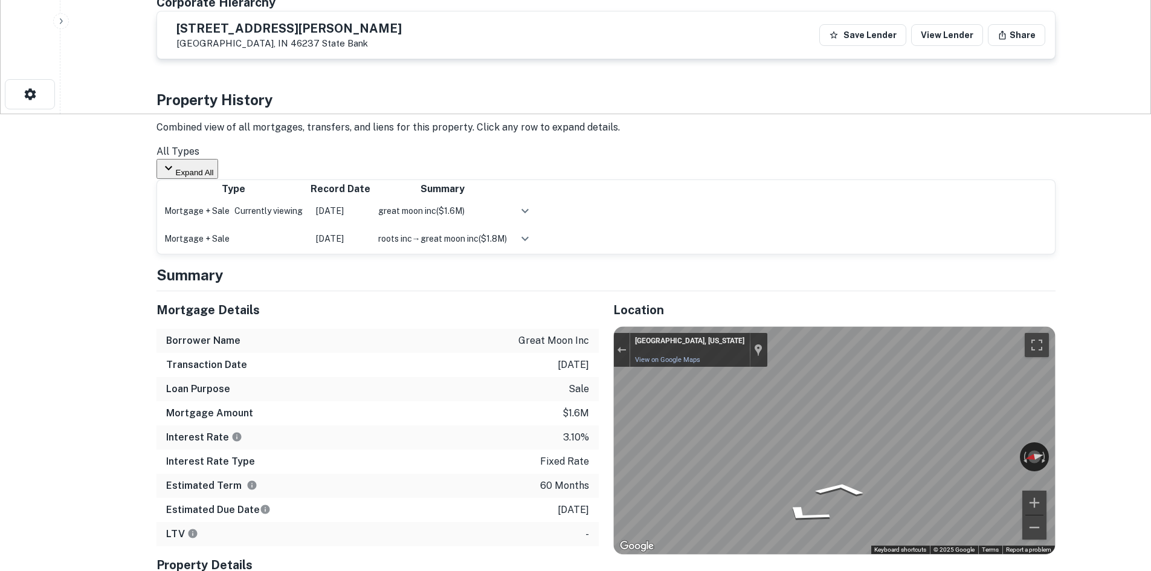
scroll to position [484, 0]
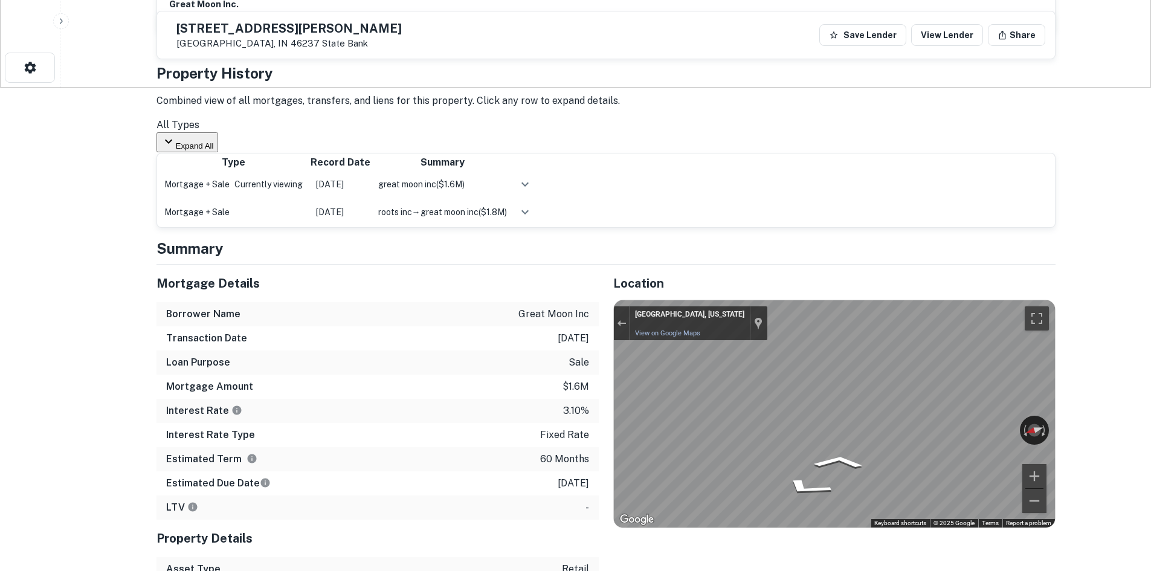
click at [397, 352] on div "Mortgage Details Borrower Name great moon inc Transaction Date [DATE] Loan Purp…" at bounding box center [599, 471] width 914 height 413
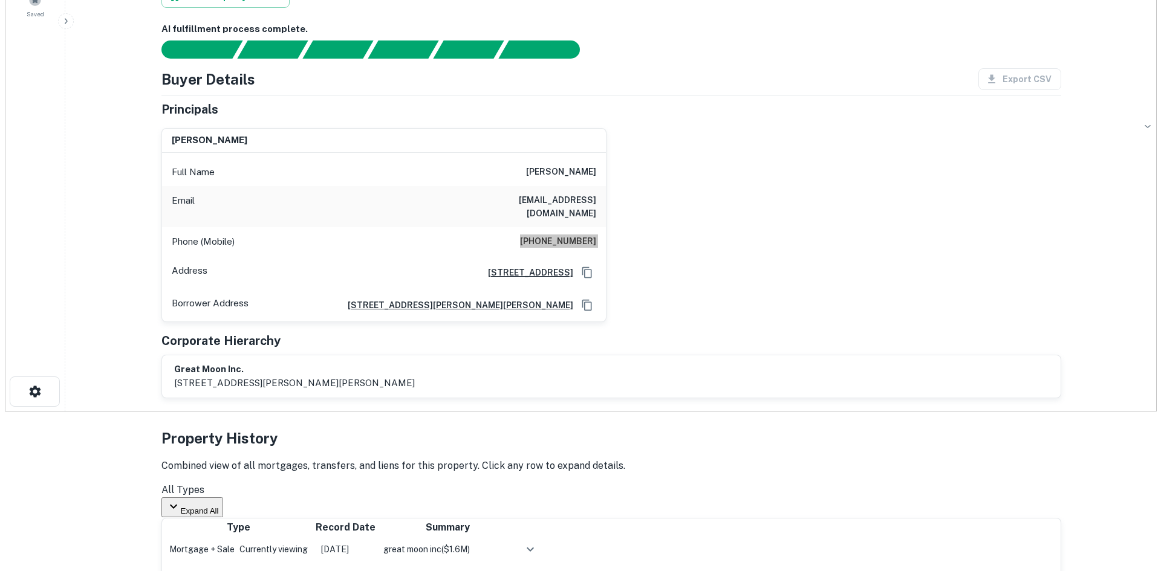
scroll to position [0, 0]
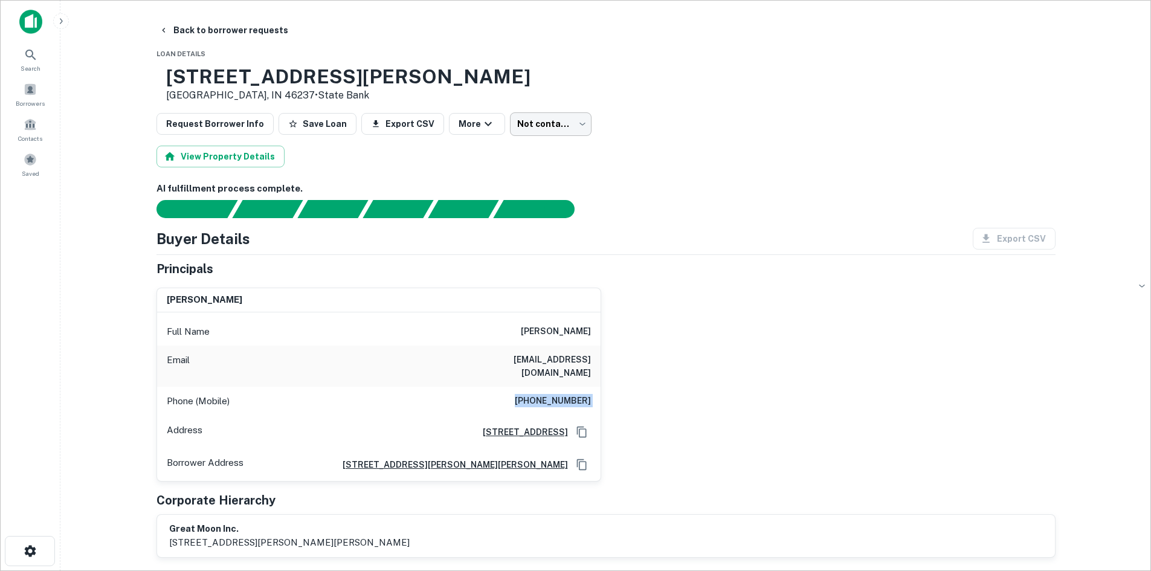
click at [554, 135] on body "Search Borrowers Contacts Saved Back to borrower requests Loan Details [STREET_…" at bounding box center [575, 285] width 1151 height 571
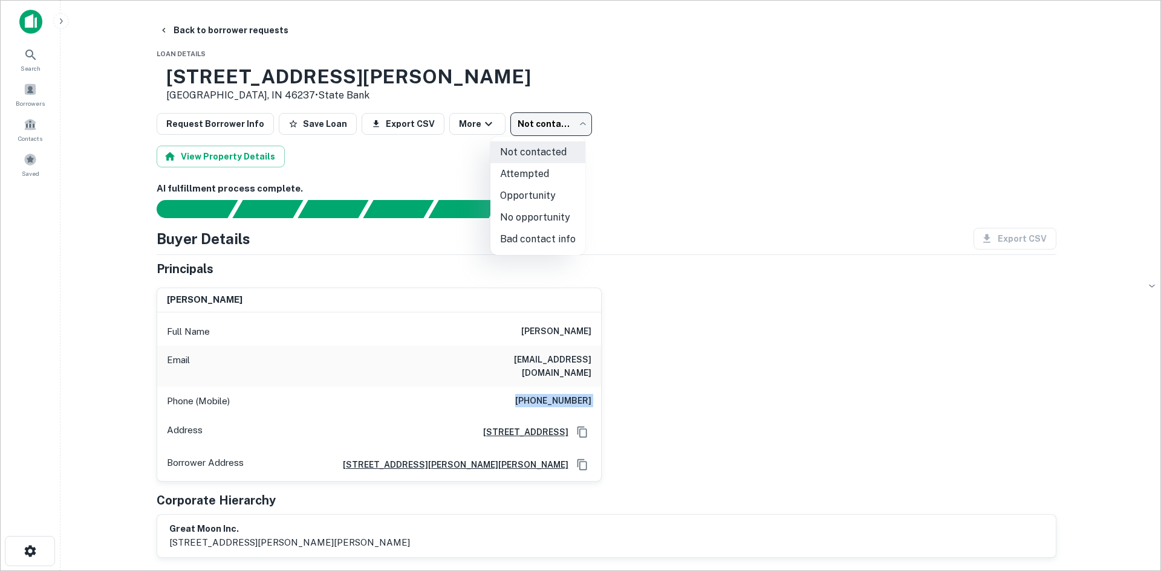
click at [557, 177] on li "Attempted" at bounding box center [537, 174] width 95 height 22
type input "*********"
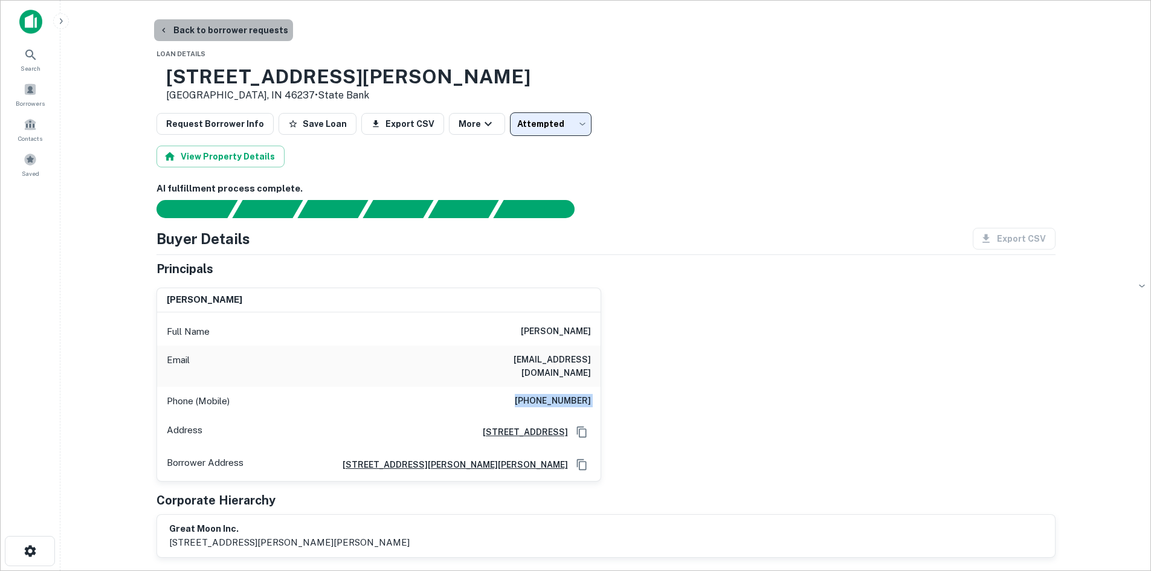
click at [261, 27] on button "Back to borrower requests" at bounding box center [223, 30] width 139 height 22
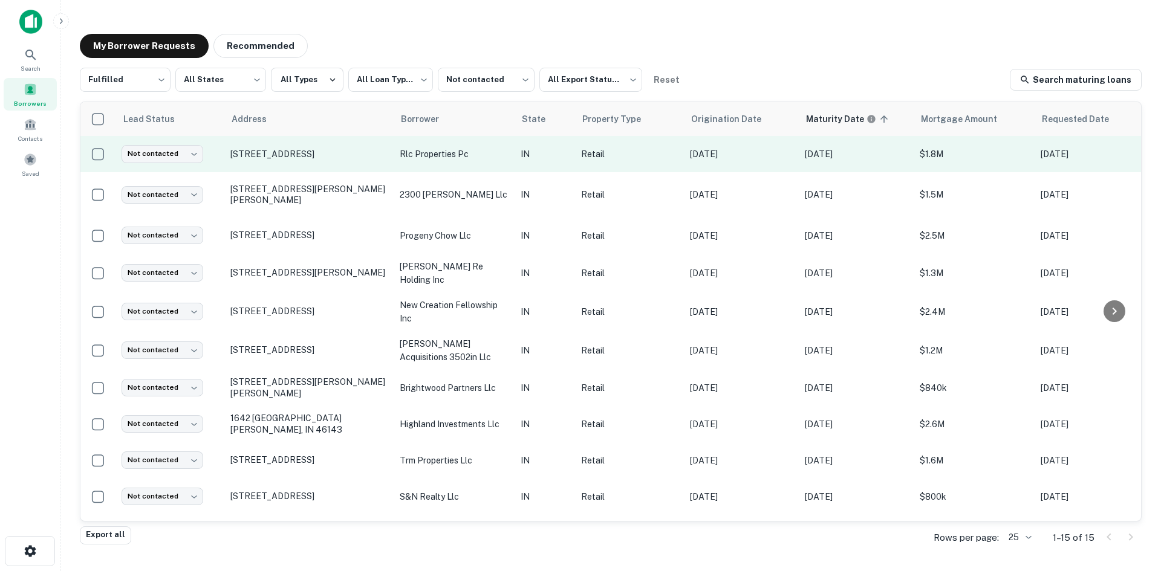
click at [298, 140] on td "[STREET_ADDRESS]" at bounding box center [308, 154] width 169 height 36
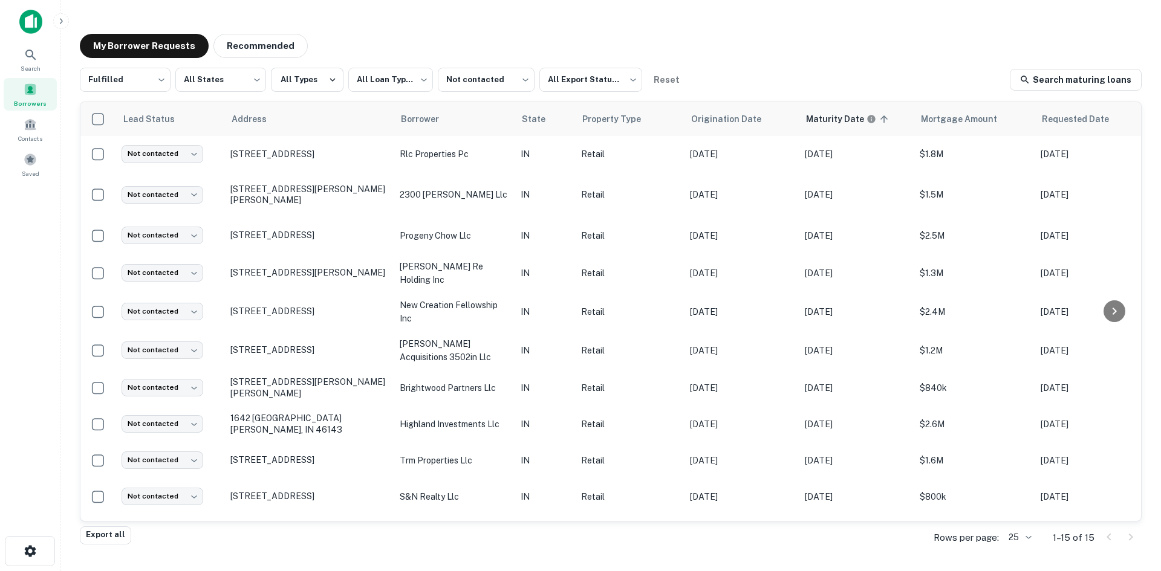
click at [298, 571] on div at bounding box center [580, 571] width 1161 height 0
click at [298, 149] on p "[STREET_ADDRESS]" at bounding box center [308, 154] width 157 height 11
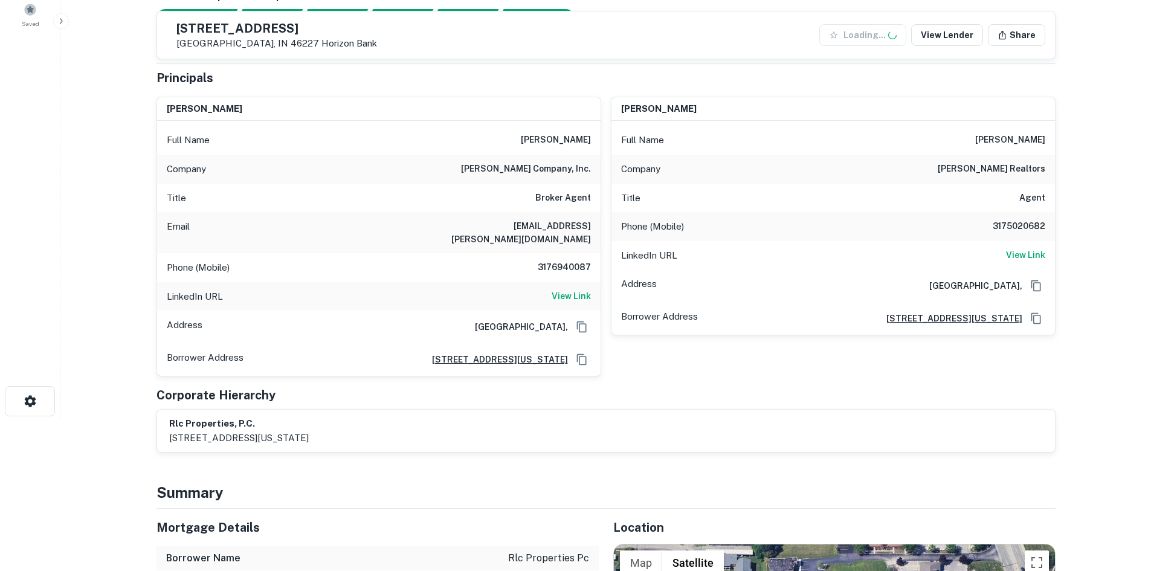
scroll to position [363, 0]
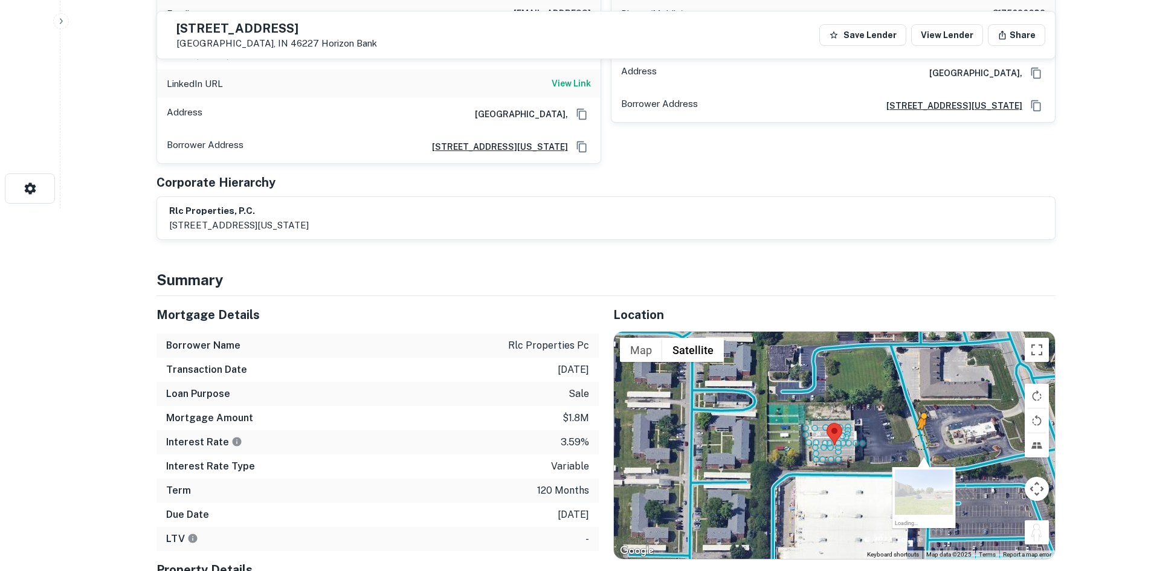
drag, startPoint x: 1038, startPoint y: 525, endPoint x: 922, endPoint y: 427, distance: 152.7
click at [922, 427] on div "To activate drag with keyboard, press Alt + Enter. Once in keyboard drag state,…" at bounding box center [834, 445] width 441 height 227
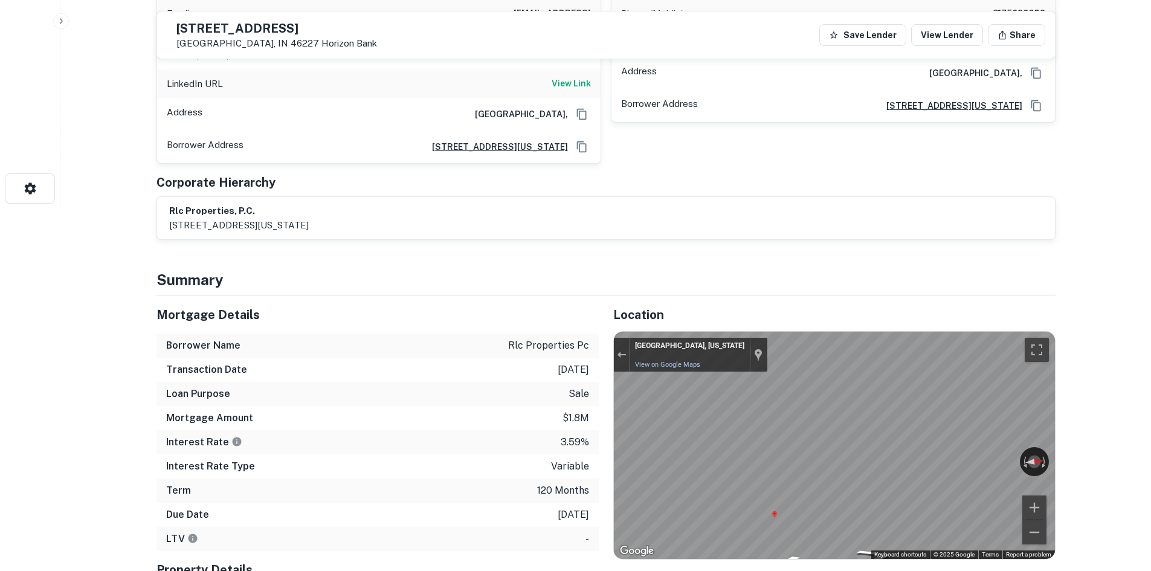
click at [616, 338] on div at bounding box center [622, 355] width 16 height 34
click at [630, 347] on div "[GEOGRAPHIC_DATA], [US_STATE] [GEOGRAPHIC_DATA], [US_STATE] View on Google Maps…" at bounding box center [698, 355] width 137 height 34
click at [622, 351] on div "Exit the Street View" at bounding box center [621, 354] width 9 height 7
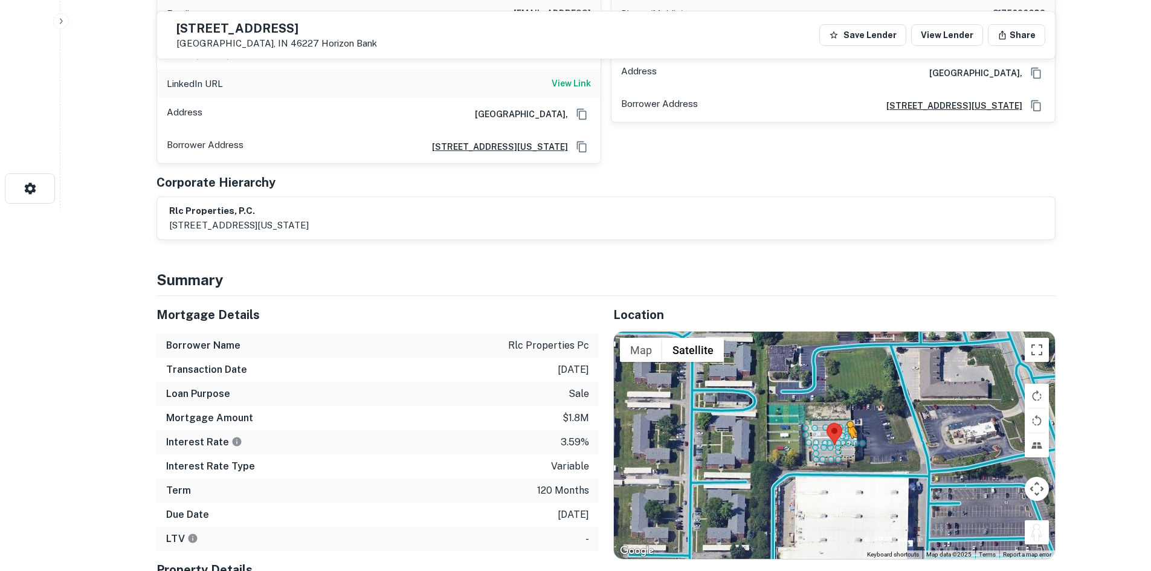
drag, startPoint x: 1036, startPoint y: 523, endPoint x: 844, endPoint y: 435, distance: 211.8
click at [844, 435] on div "To activate drag with keyboard, press Alt + Enter. Once in keyboard drag state,…" at bounding box center [834, 445] width 441 height 227
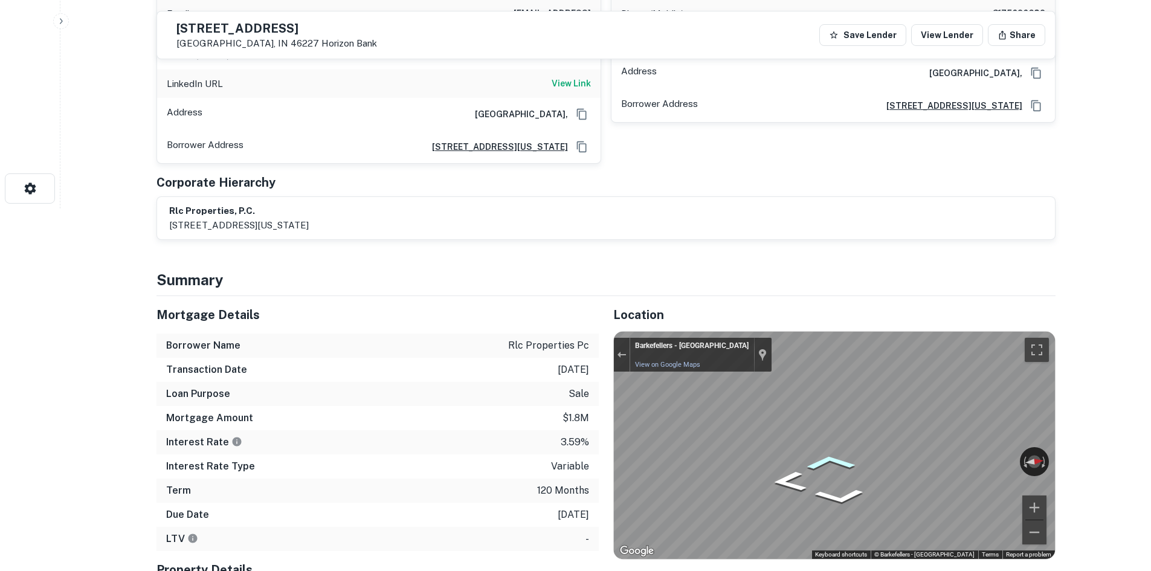
click at [831, 451] on icon "Go West" at bounding box center [830, 462] width 77 height 23
click at [830, 451] on icon "Go West" at bounding box center [830, 463] width 78 height 24
click at [620, 347] on button "Exit the Street View" at bounding box center [622, 355] width 16 height 16
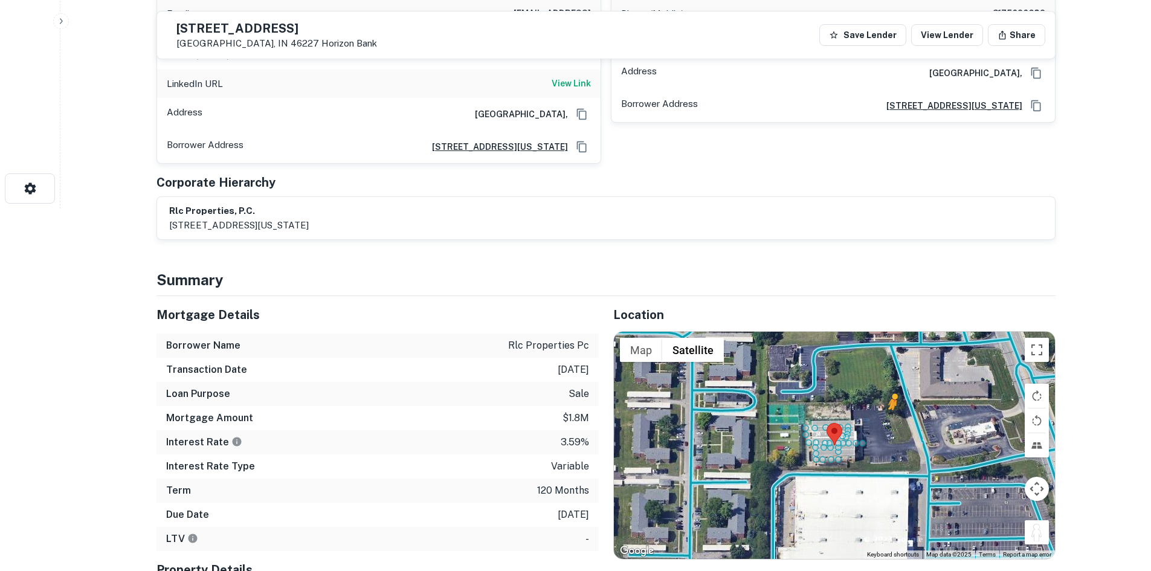
drag, startPoint x: 1034, startPoint y: 523, endPoint x: 909, endPoint y: 415, distance: 165.0
click at [909, 415] on div "To activate drag with keyboard, press Alt + Enter. Once in keyboard drag state,…" at bounding box center [834, 445] width 441 height 227
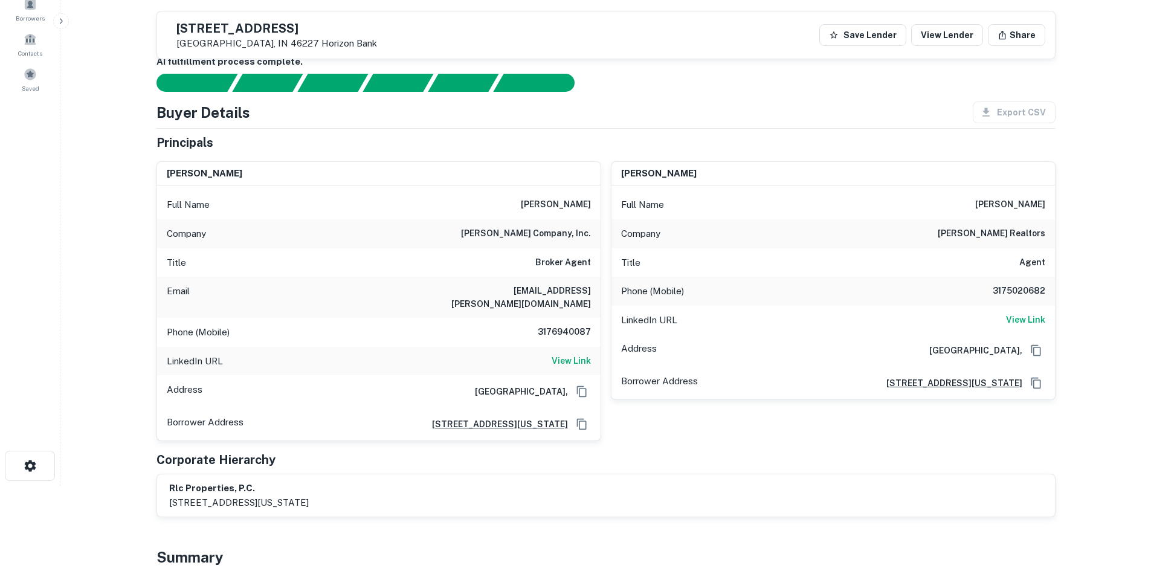
scroll to position [0, 0]
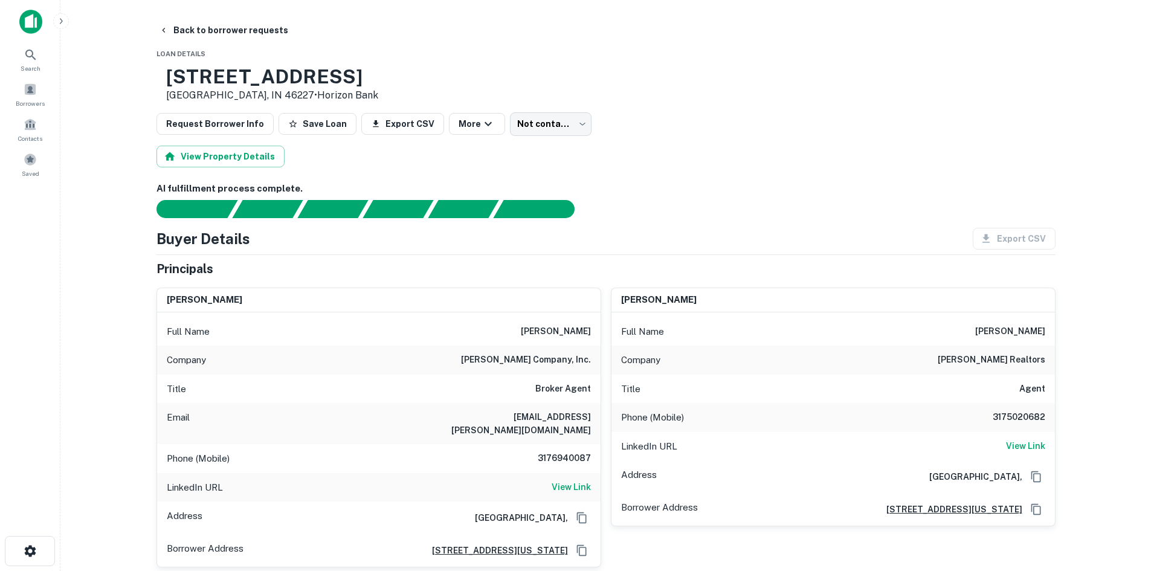
click at [533, 361] on h6 "[PERSON_NAME] company, inc." at bounding box center [526, 360] width 130 height 15
copy h6 "[PERSON_NAME] company, inc."
